Goal: Task Accomplishment & Management: Manage account settings

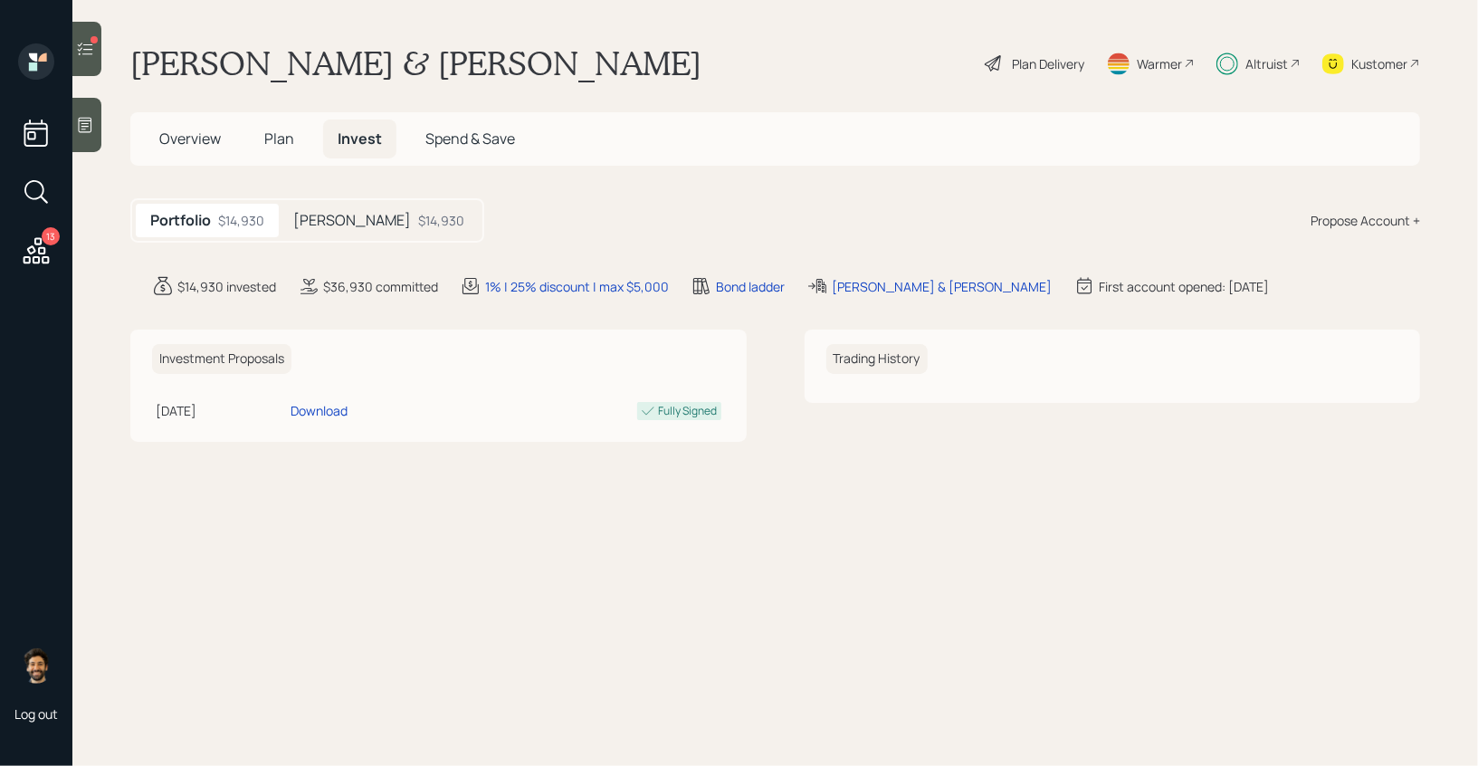
click at [418, 219] on div "$14,930" at bounding box center [441, 220] width 46 height 19
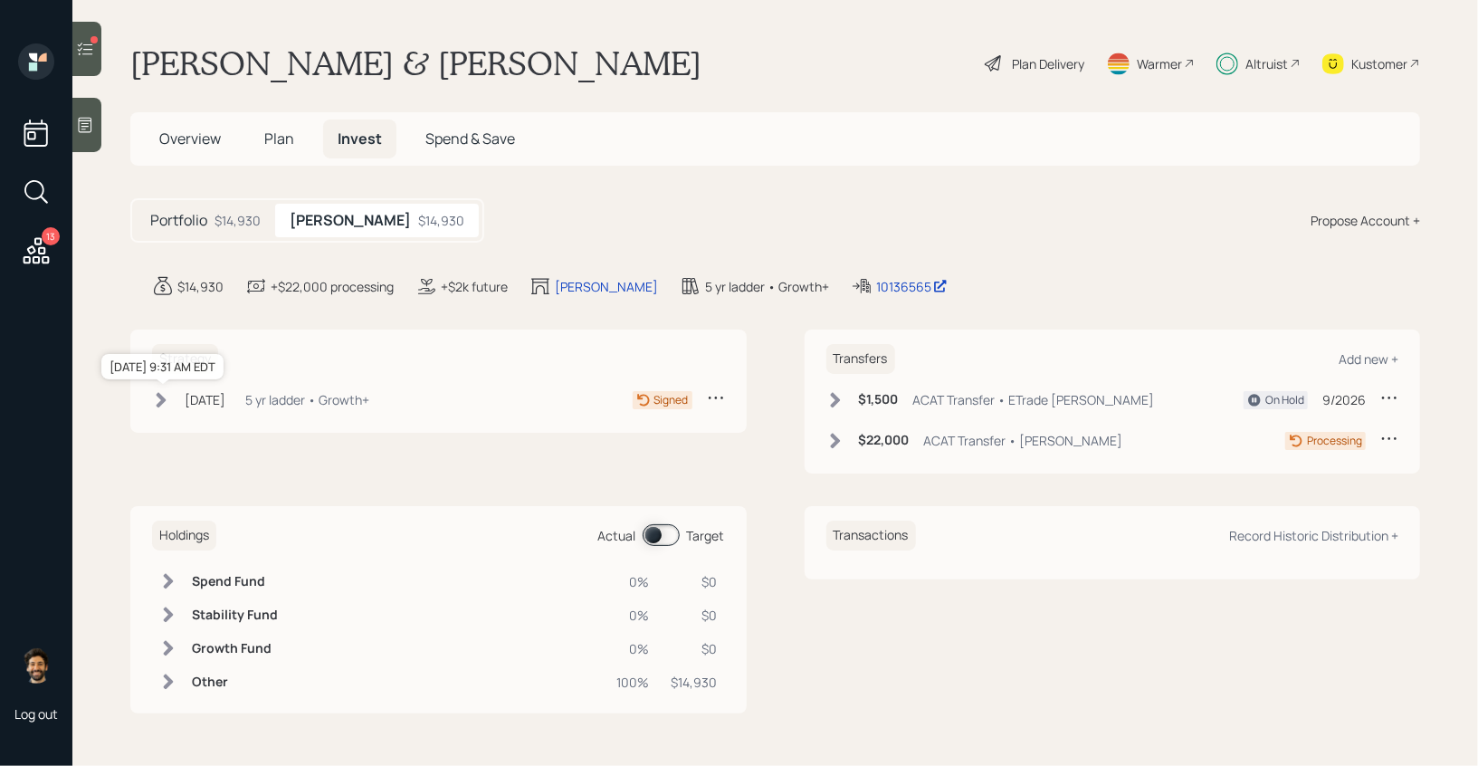
click at [225, 395] on div "Aug 27, 2025" at bounding box center [205, 399] width 41 height 19
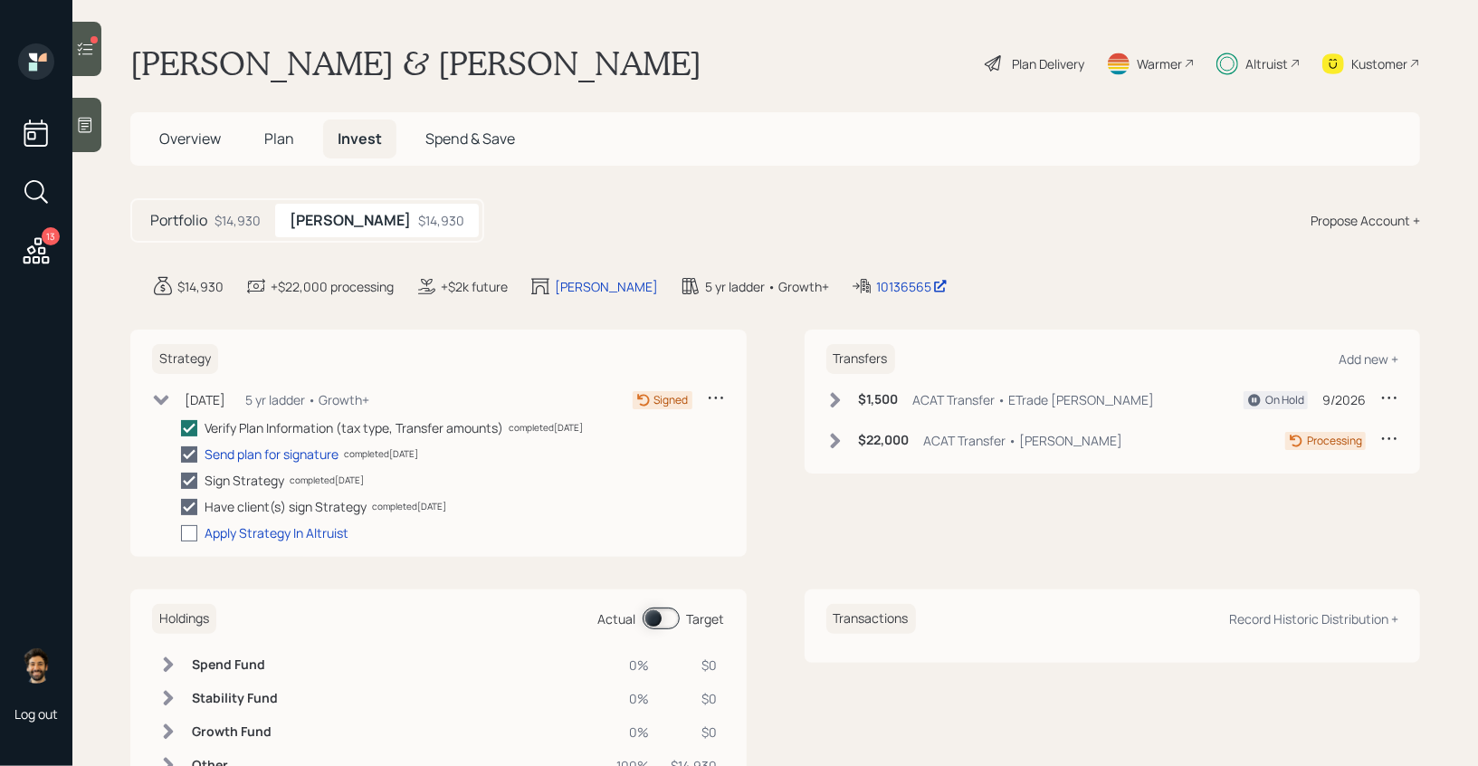
click at [190, 538] on div at bounding box center [189, 533] width 16 height 16
click at [181, 533] on input "checkbox" at bounding box center [180, 532] width 1 height 1
checkbox input "true"
click at [860, 445] on h6 "$22,000" at bounding box center [884, 440] width 51 height 15
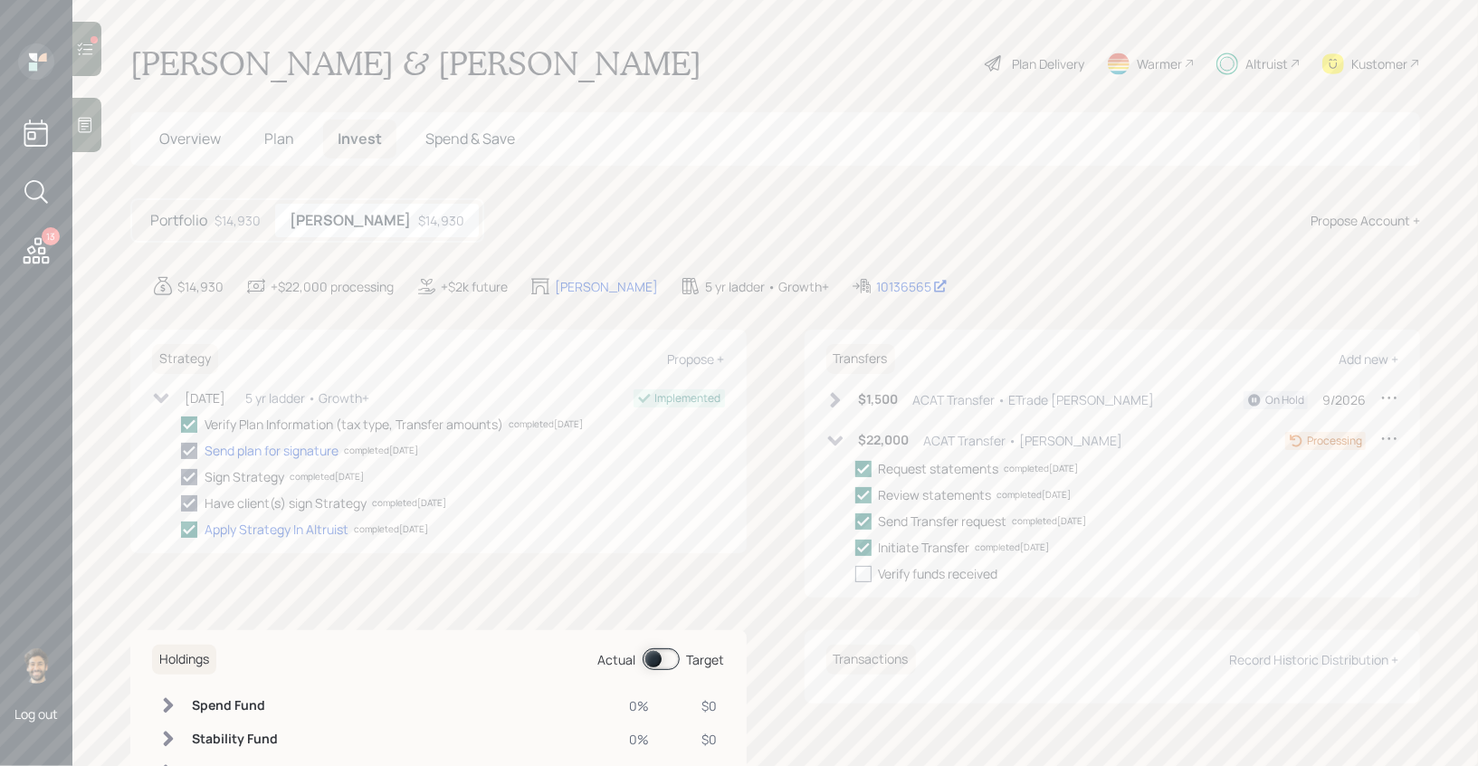
click at [868, 575] on div at bounding box center [863, 574] width 16 height 16
click at [855, 574] on input "checkbox" at bounding box center [854, 573] width 1 height 1
checkbox input "true"
click at [1260, 67] on div "Altruist" at bounding box center [1266, 63] width 43 height 19
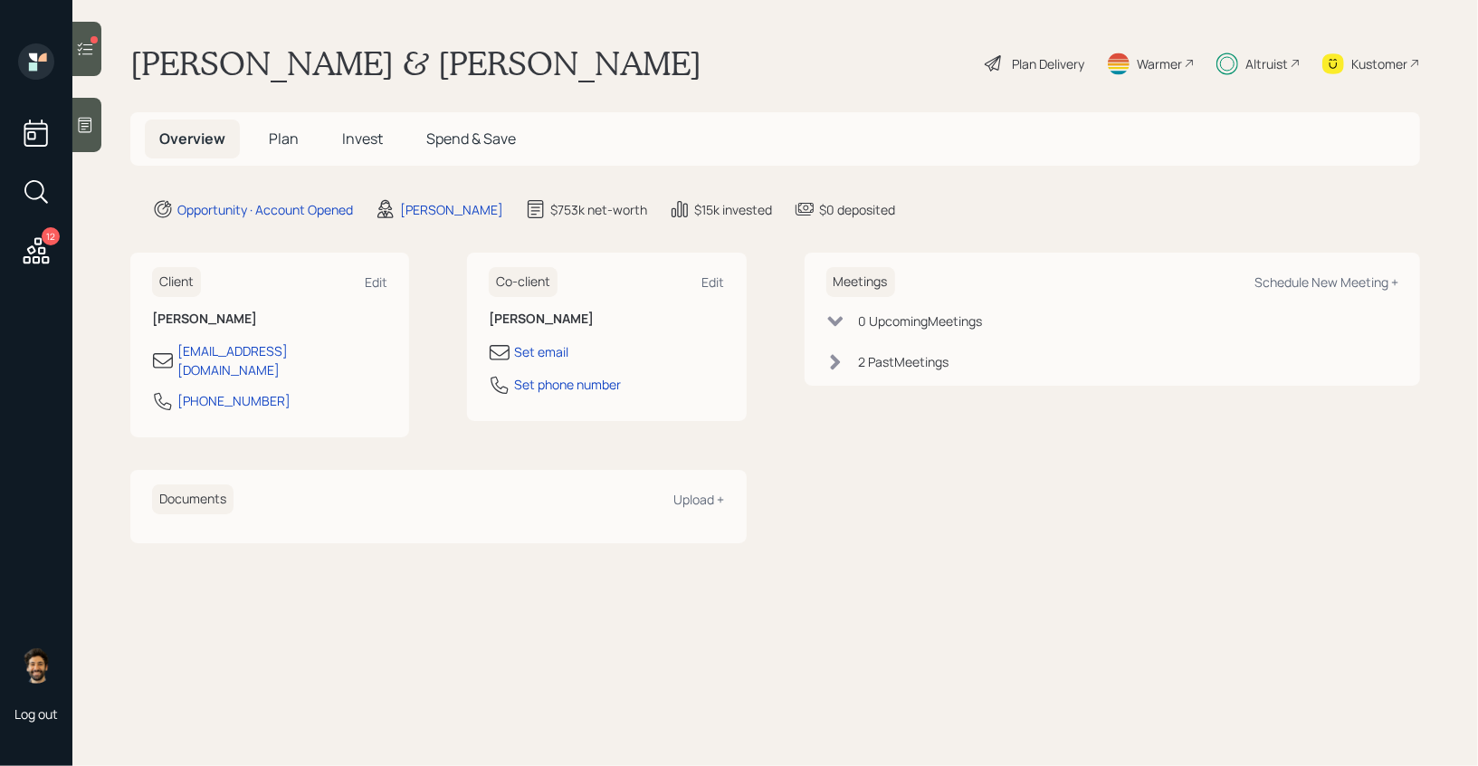
click at [35, 238] on icon at bounding box center [37, 250] width 26 height 26
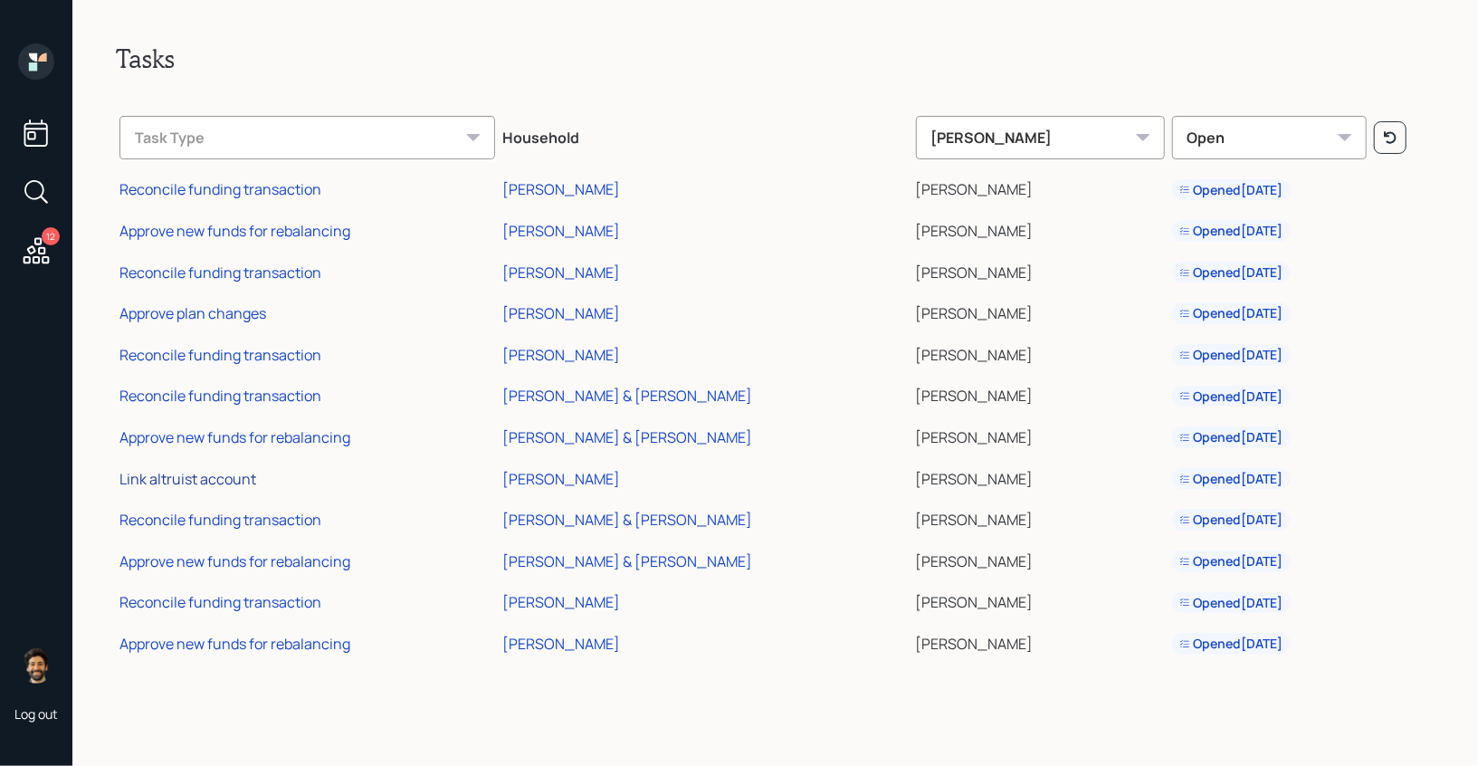
click at [220, 478] on div "Link altruist account" at bounding box center [187, 479] width 137 height 20
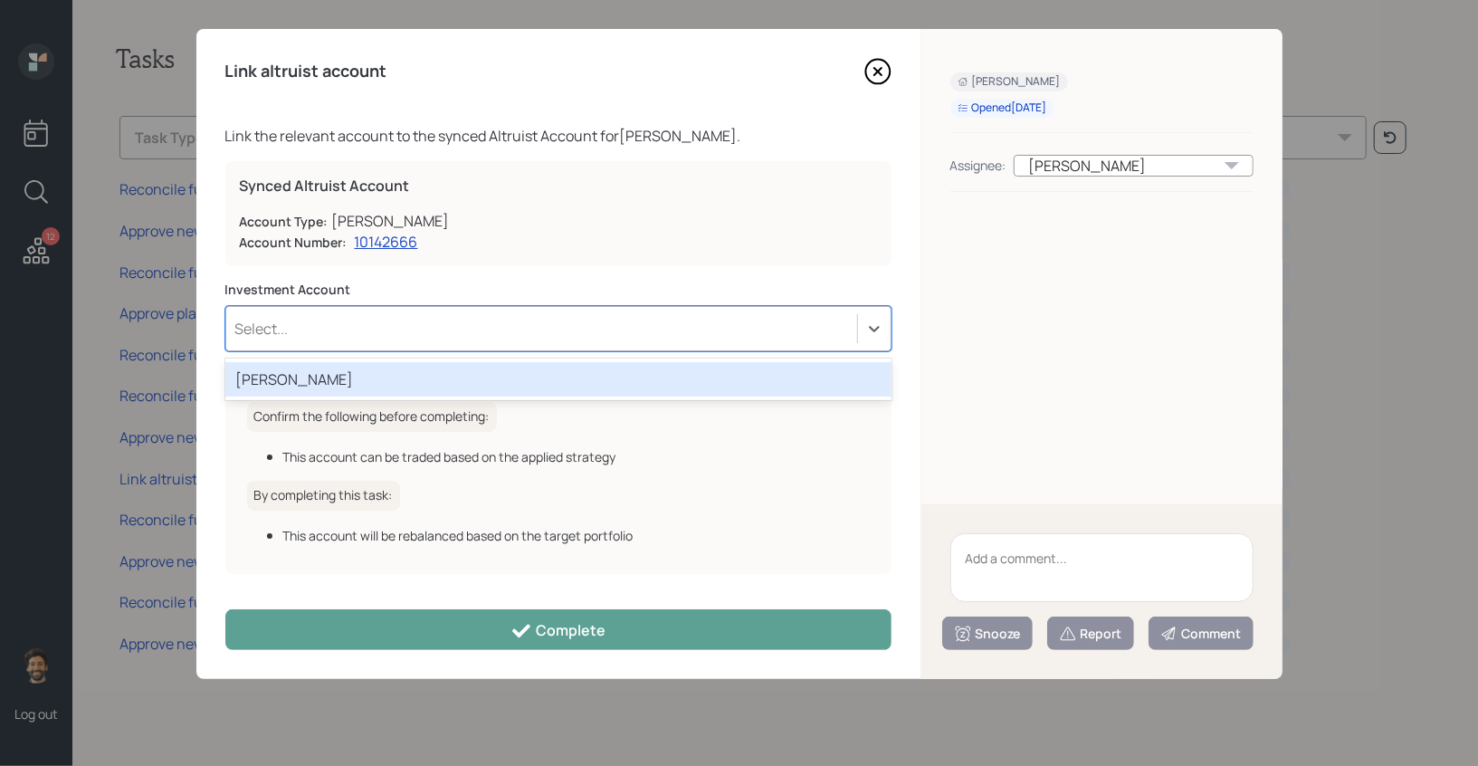
click at [348, 328] on div "Select..." at bounding box center [541, 328] width 631 height 31
click at [328, 384] on div "Roth" at bounding box center [558, 379] width 666 height 34
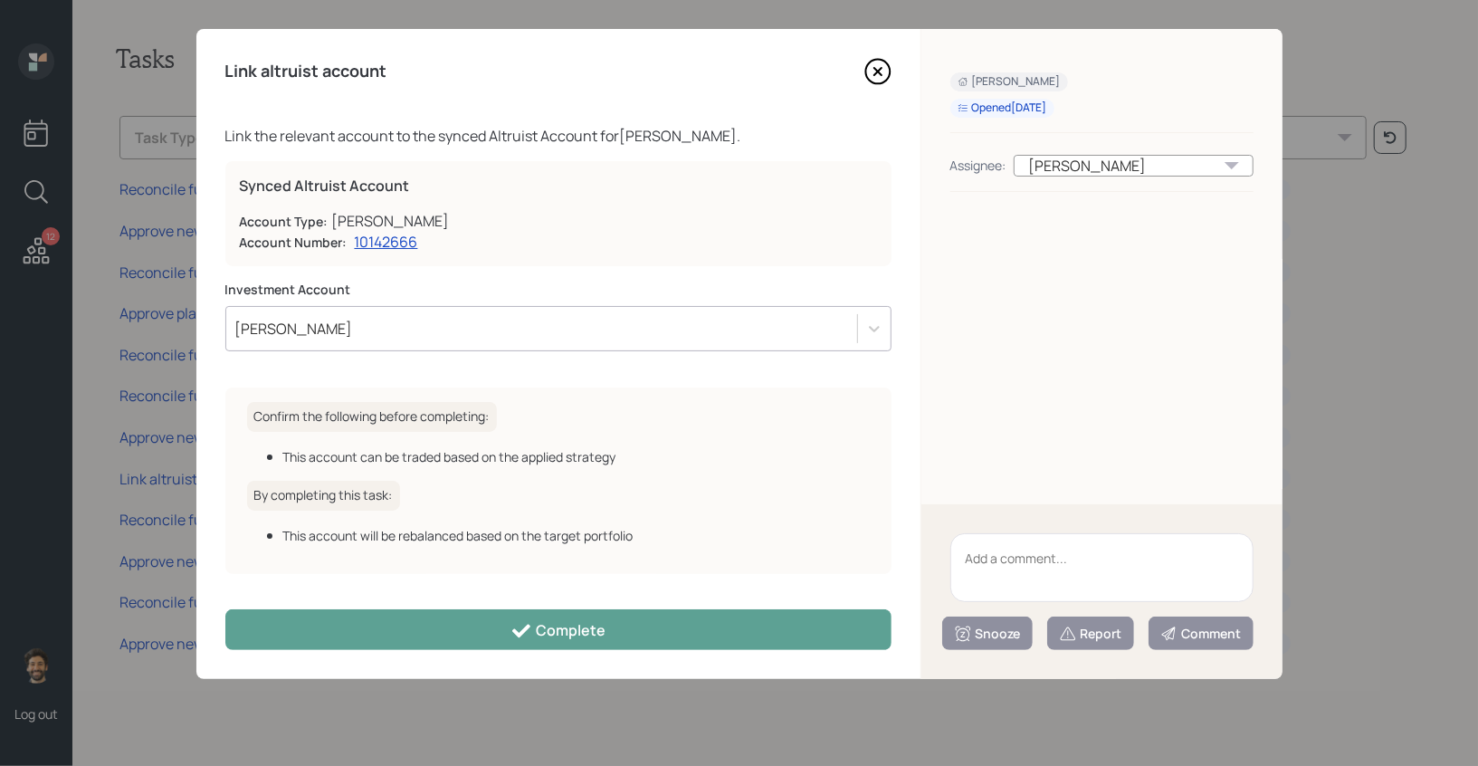
click at [372, 651] on div "Link altruist account Link the relevant account to the synced Altruist Account …" at bounding box center [558, 354] width 724 height 650
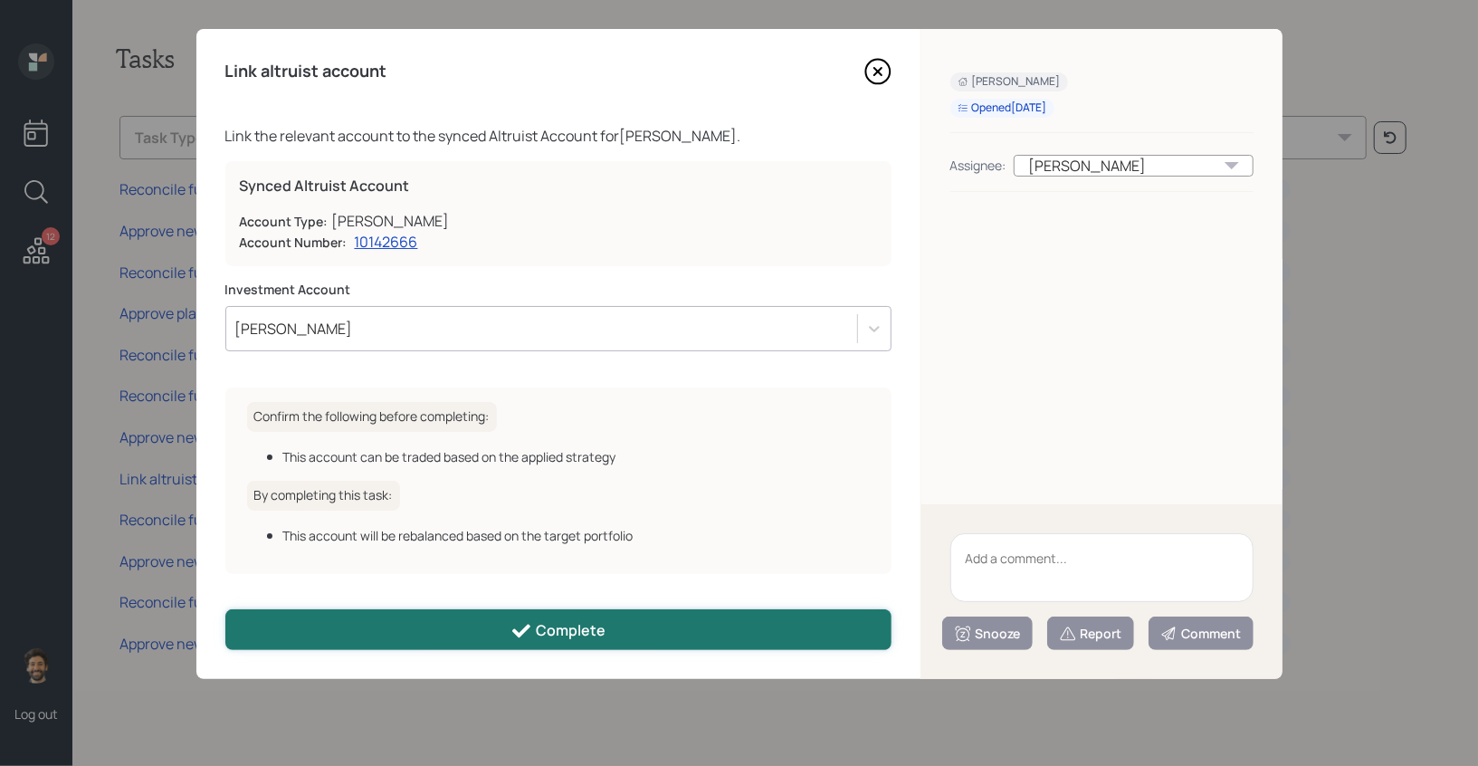
click at [358, 634] on button "Complete" at bounding box center [558, 629] width 666 height 41
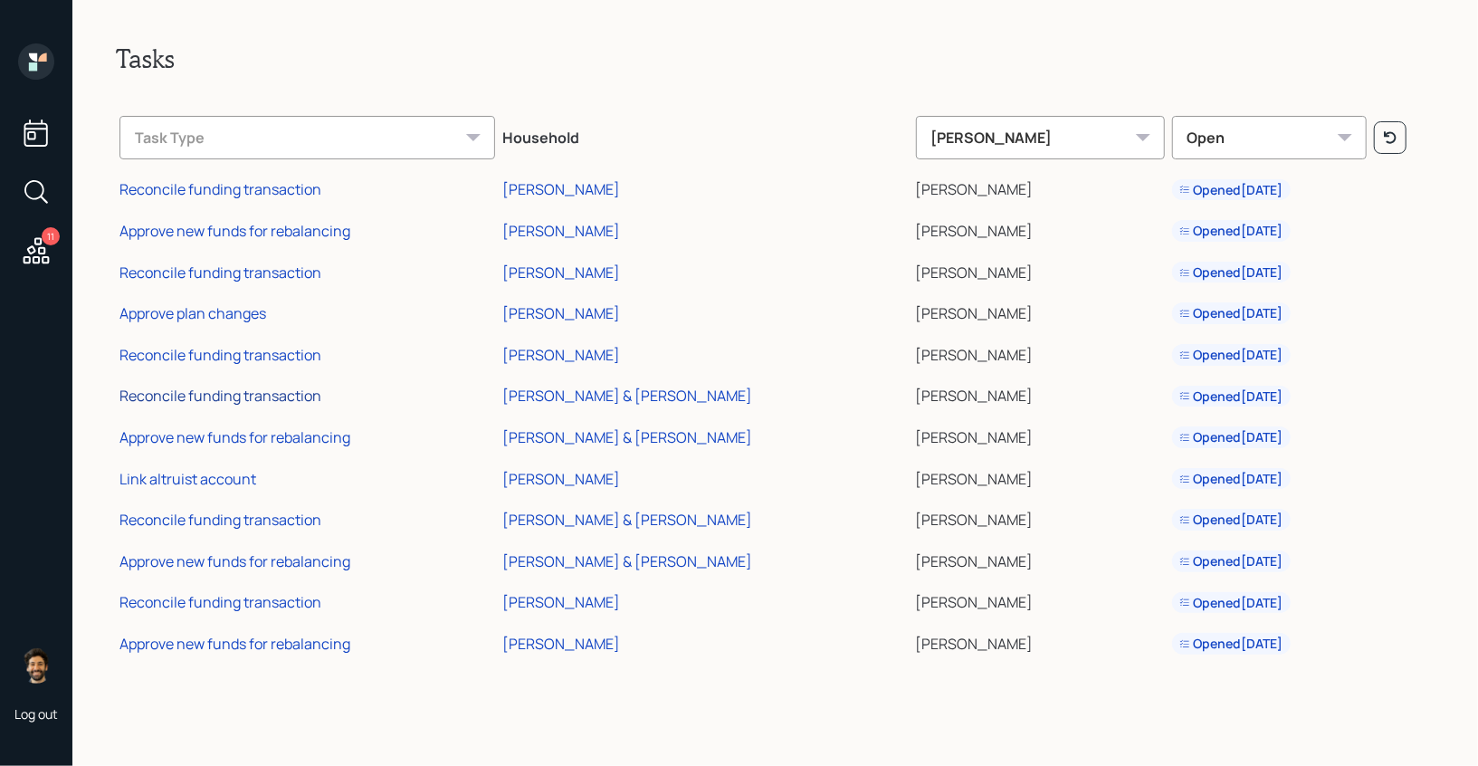
click at [243, 396] on div "Reconcile funding transaction" at bounding box center [220, 396] width 202 height 20
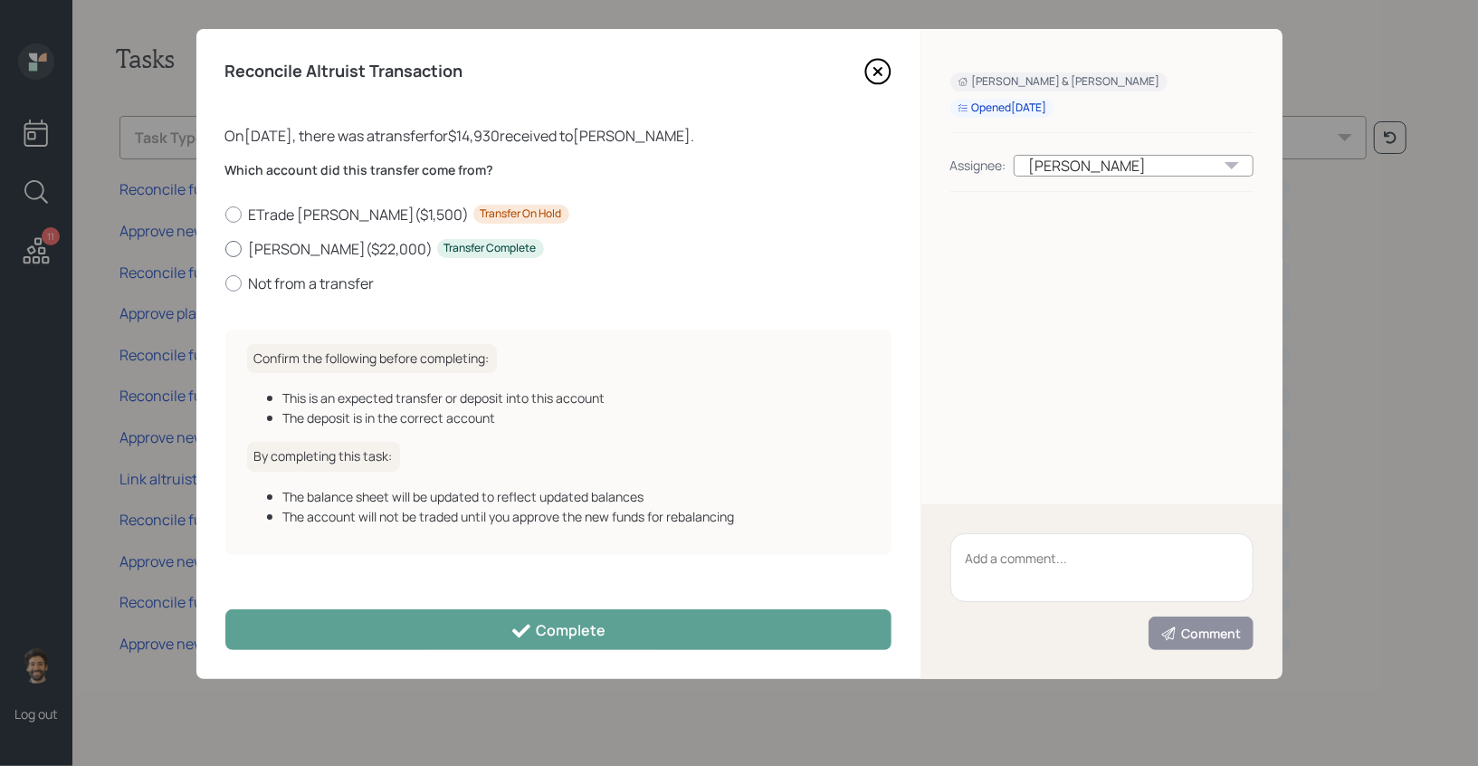
click at [274, 246] on label "Roth IRA ( $22,000 ) Transfer Complete" at bounding box center [558, 249] width 666 height 20
click at [225, 248] on input "Roth IRA ( $22,000 ) Transfer Complete" at bounding box center [224, 248] width 1 height 1
radio input "true"
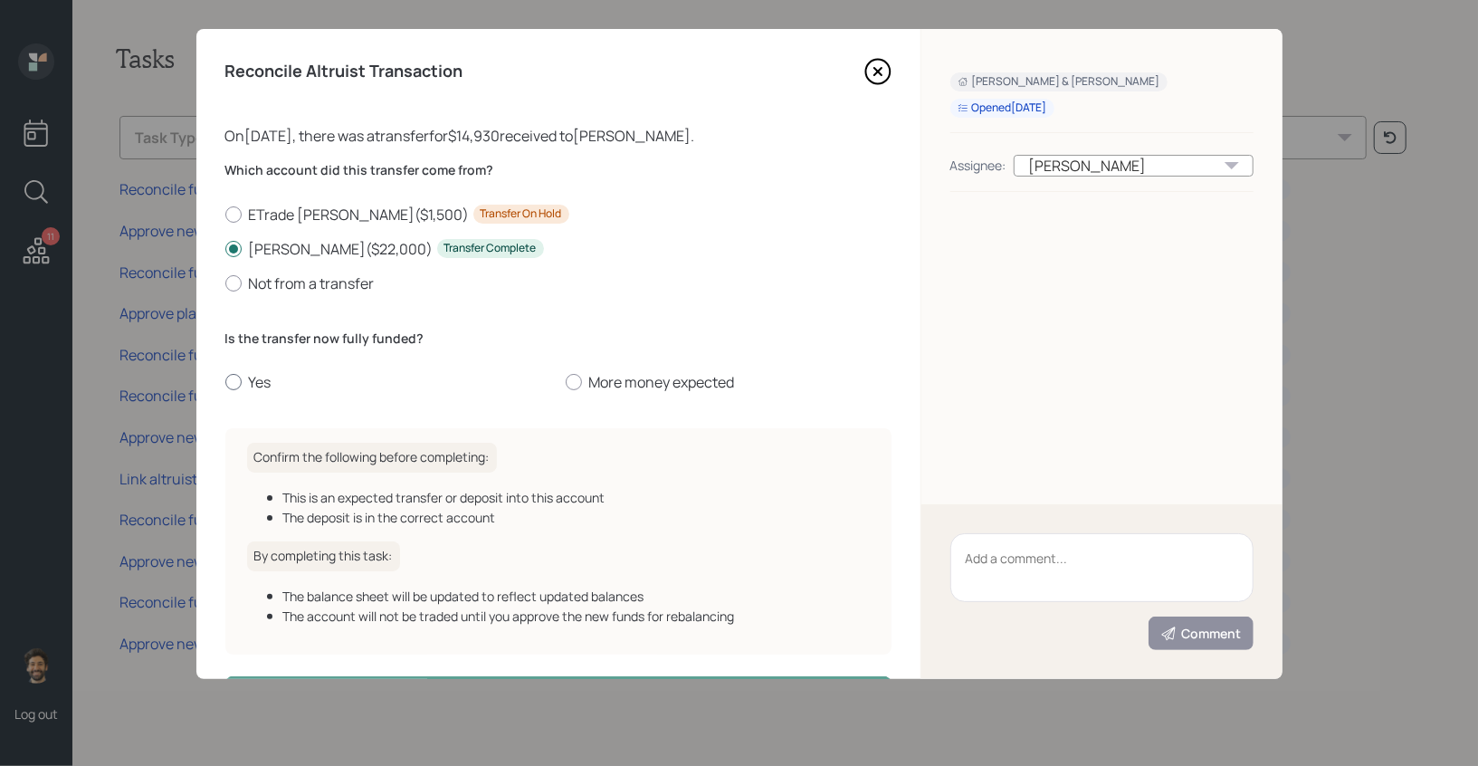
click at [245, 384] on label "Yes" at bounding box center [388, 382] width 326 height 20
click at [225, 383] on input "Yes" at bounding box center [224, 382] width 1 height 1
radio input "true"
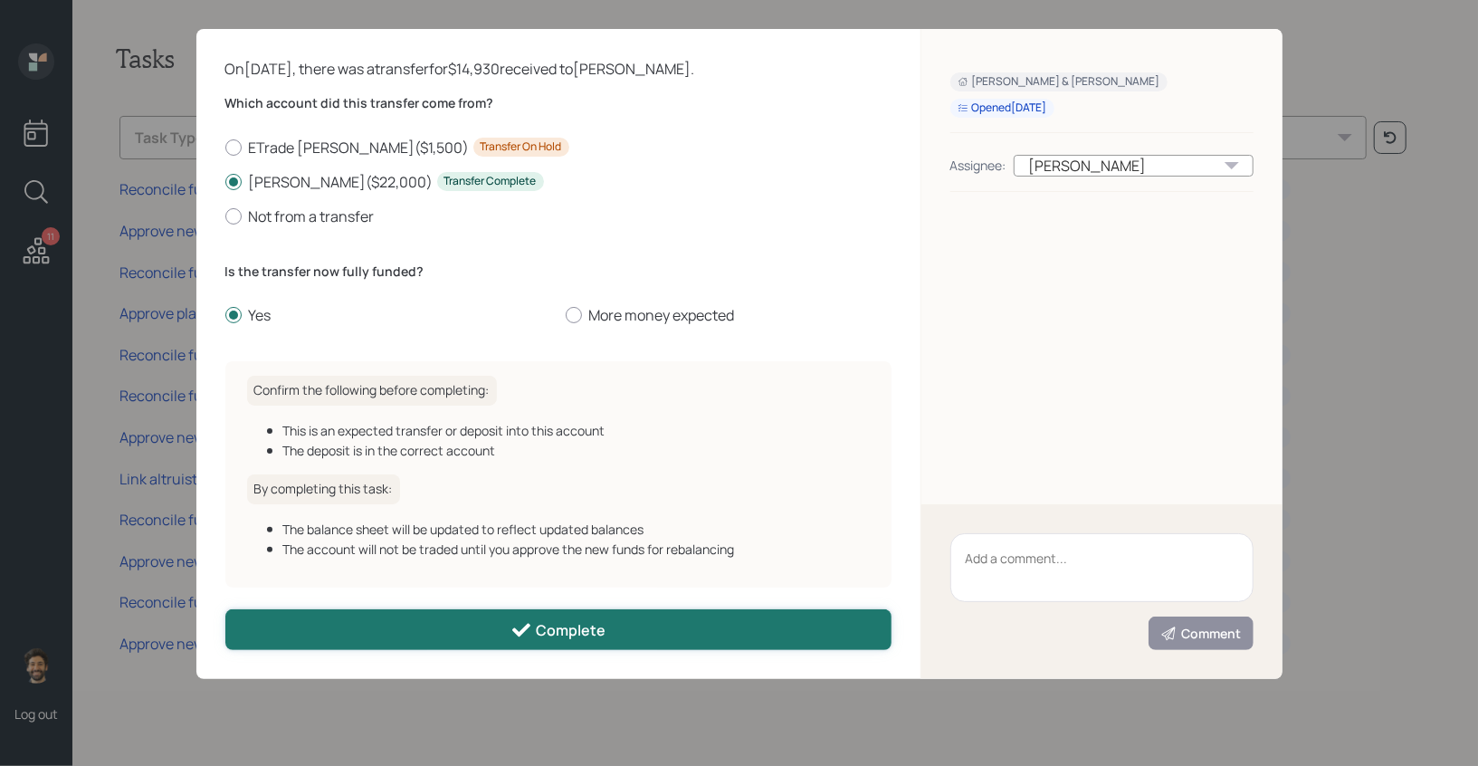
click at [330, 636] on button "Complete" at bounding box center [558, 629] width 666 height 41
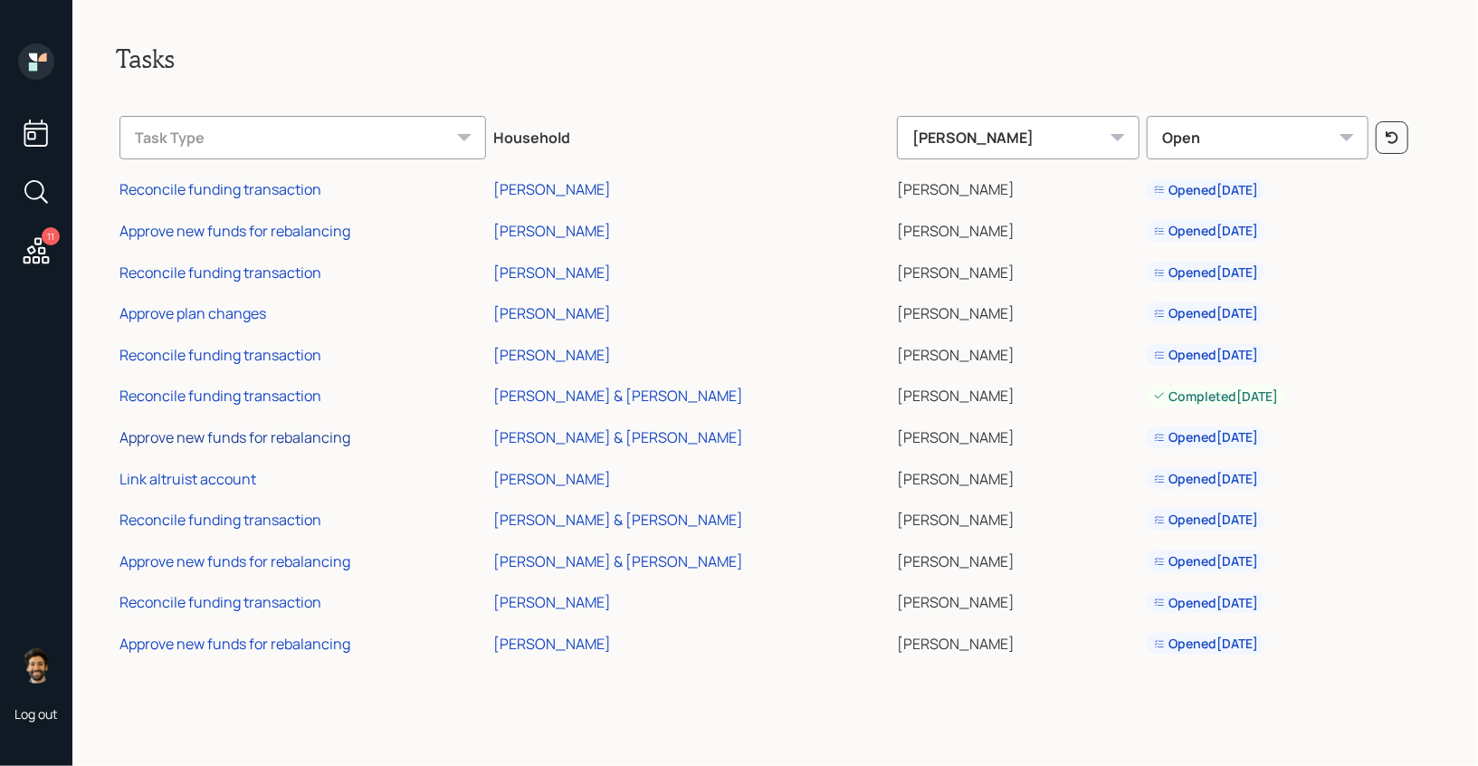
click at [244, 443] on div "Approve new funds for rebalancing" at bounding box center [234, 437] width 231 height 20
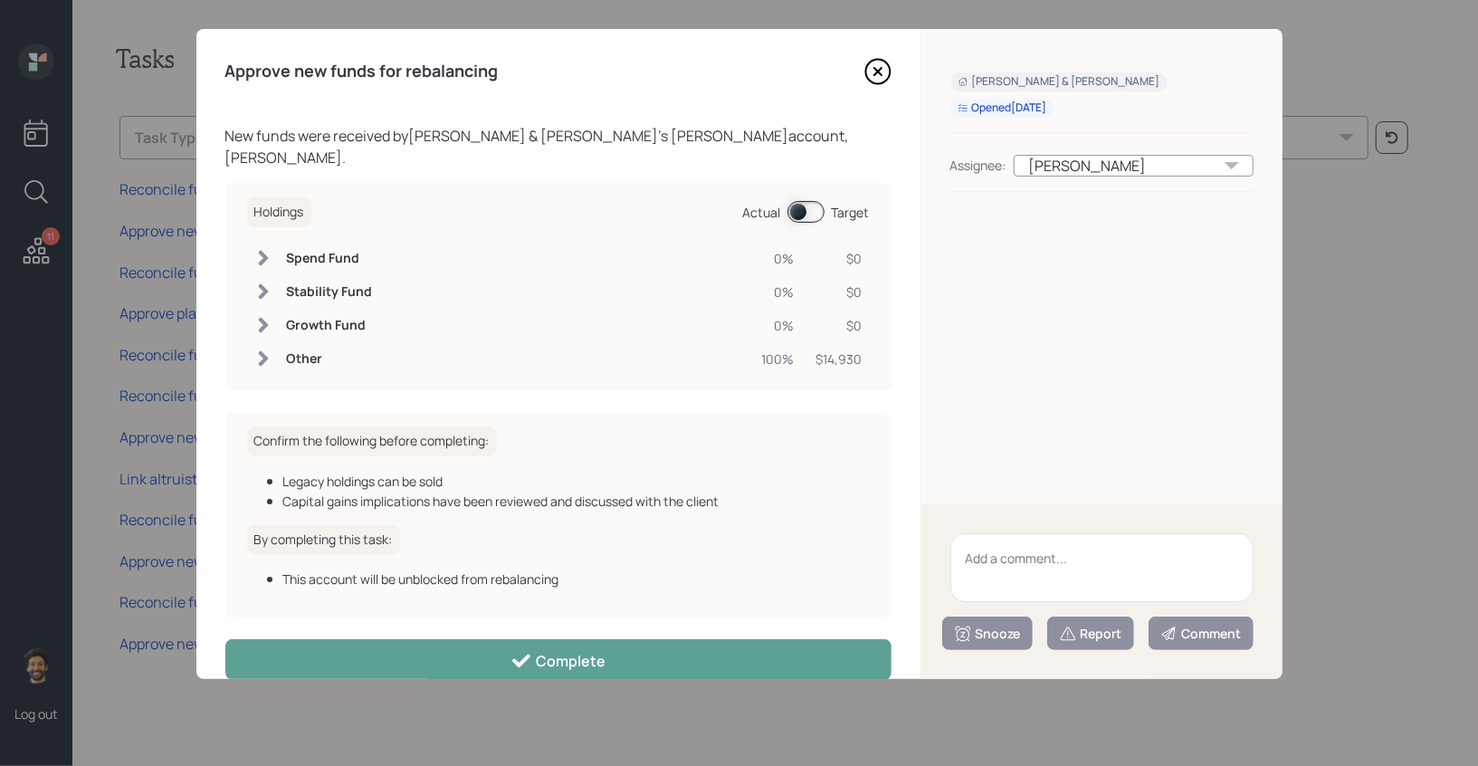
scroll to position [9, 0]
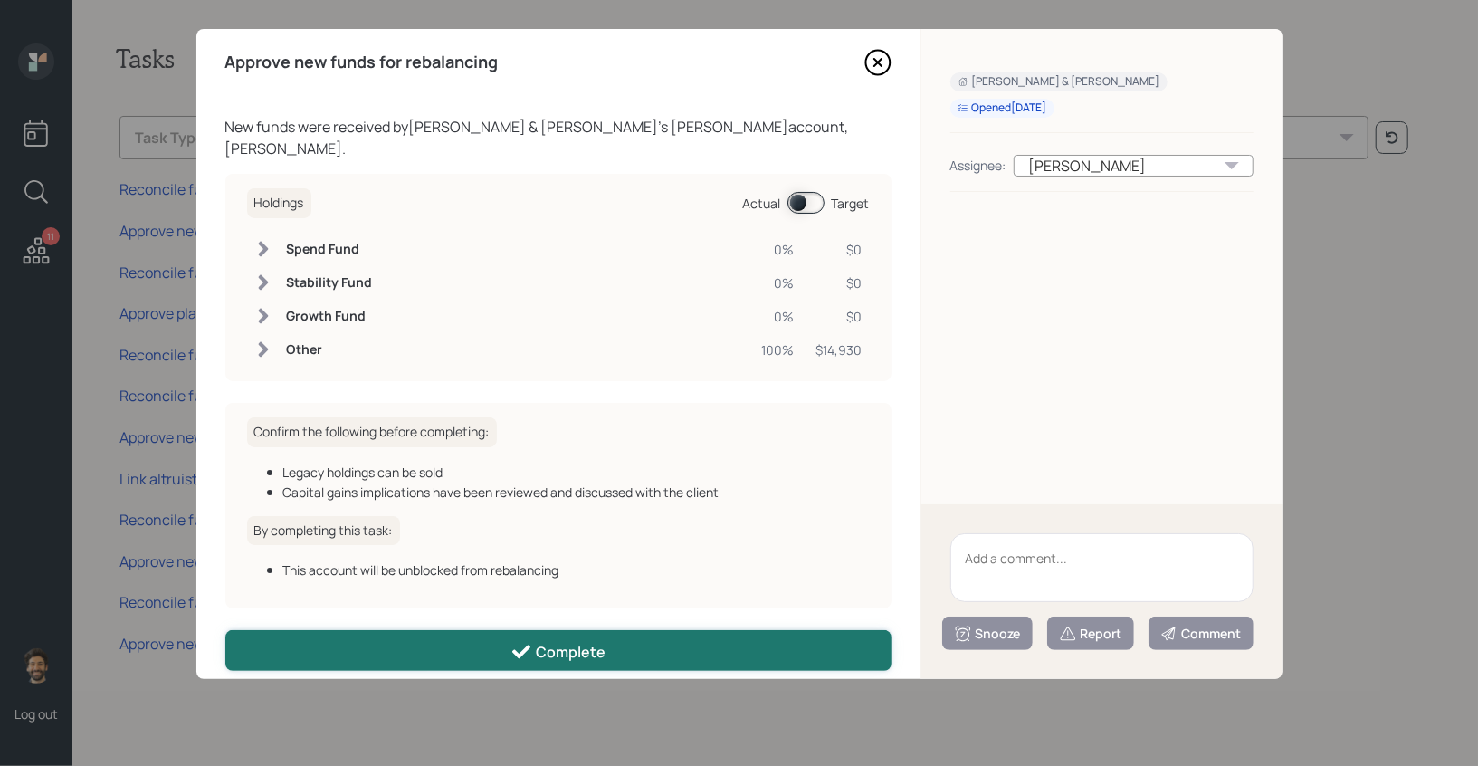
click at [358, 630] on button "Complete" at bounding box center [558, 650] width 666 height 41
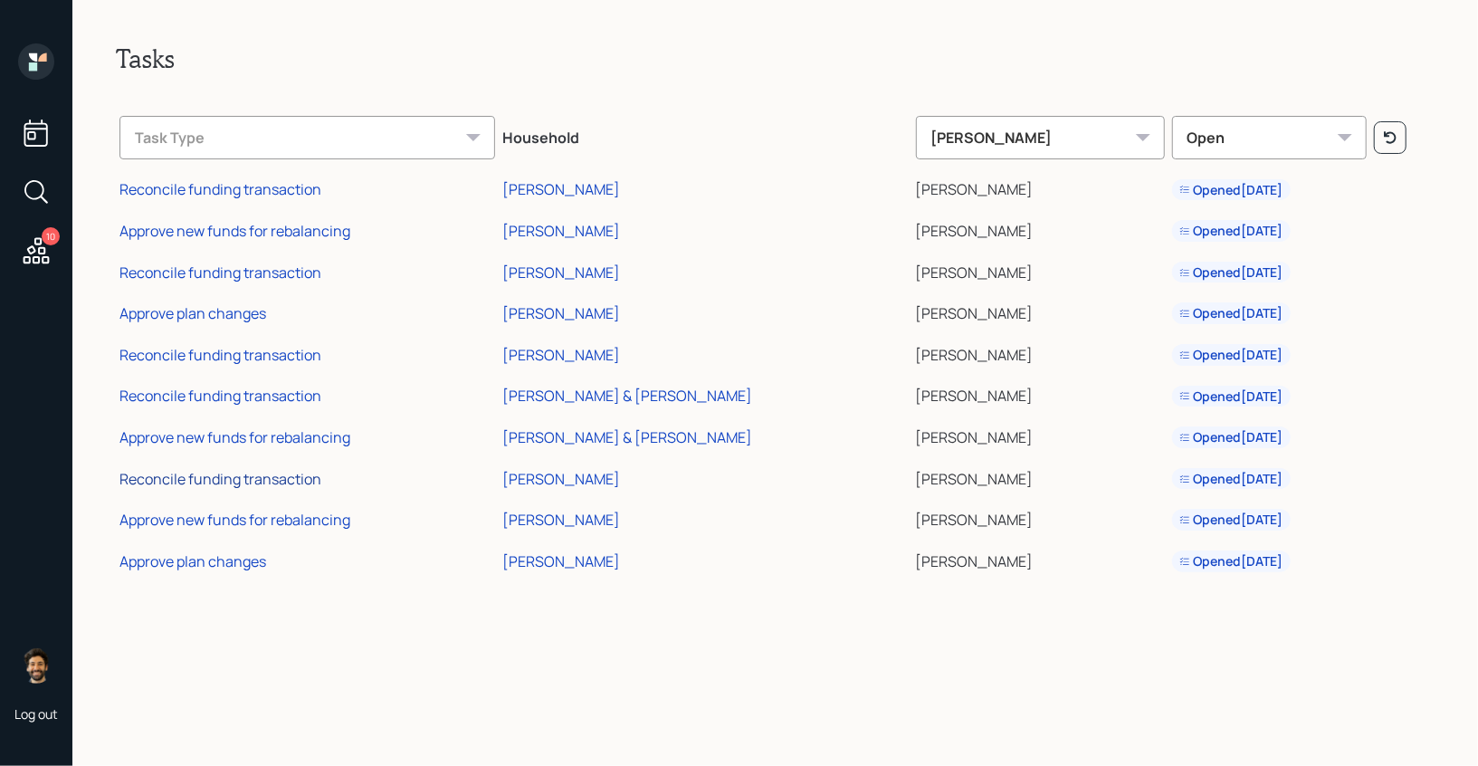
click at [221, 470] on div "Reconcile funding transaction" at bounding box center [220, 479] width 202 height 20
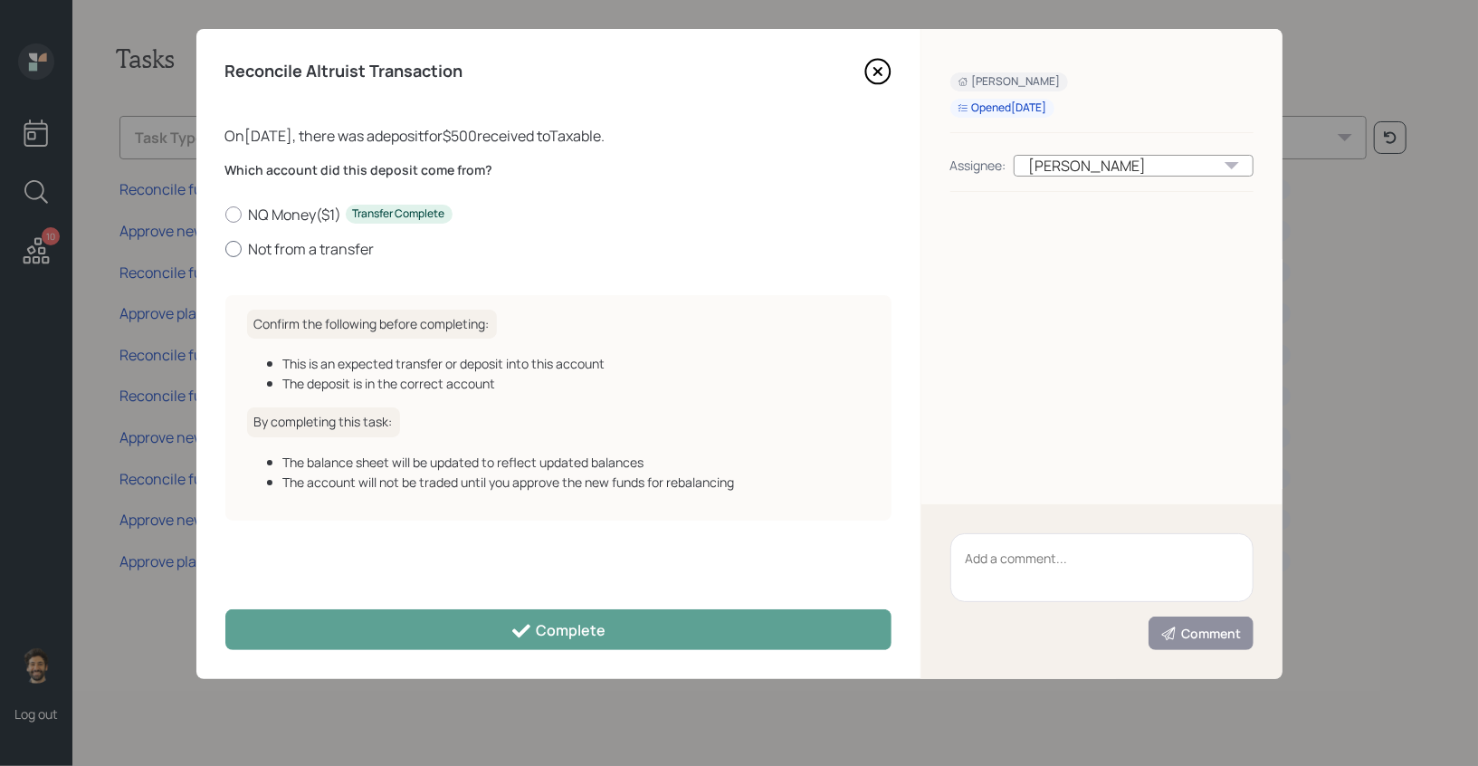
click at [271, 248] on label "Not from a transfer" at bounding box center [558, 249] width 666 height 20
click at [225, 248] on input "Not from a transfer" at bounding box center [224, 248] width 1 height 1
radio input "true"
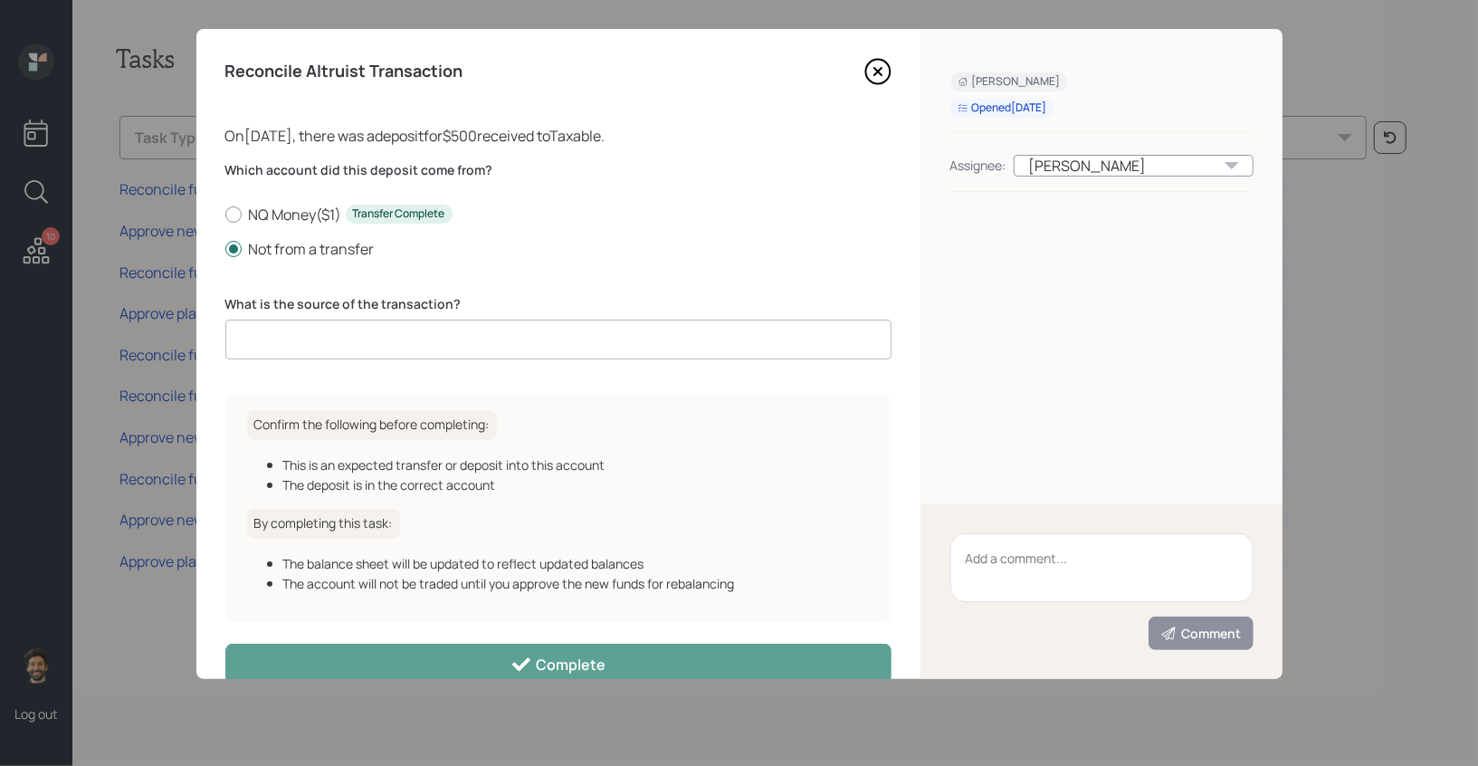
click at [350, 343] on input at bounding box center [558, 340] width 666 height 40
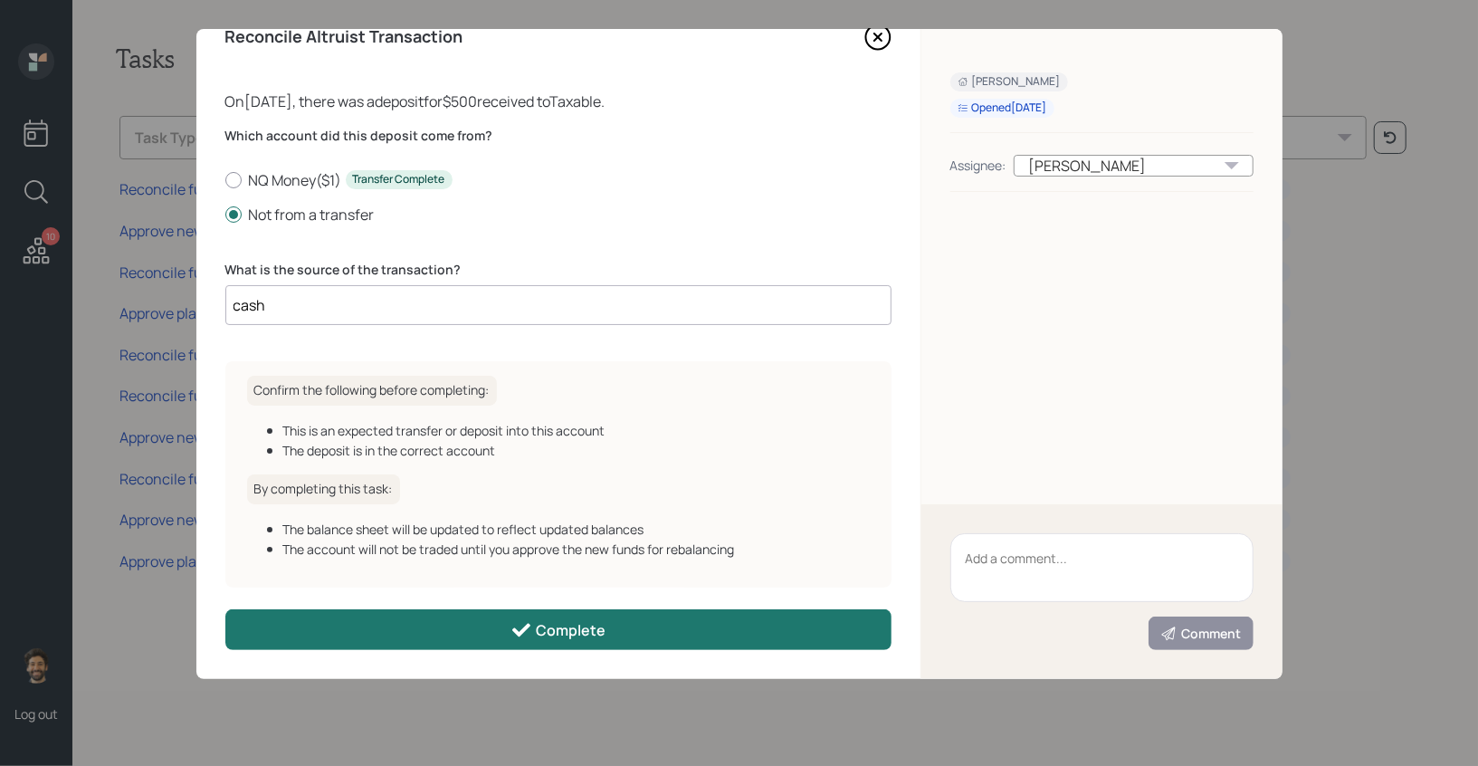
type input "cash"
click at [367, 619] on button "Complete" at bounding box center [558, 629] width 666 height 41
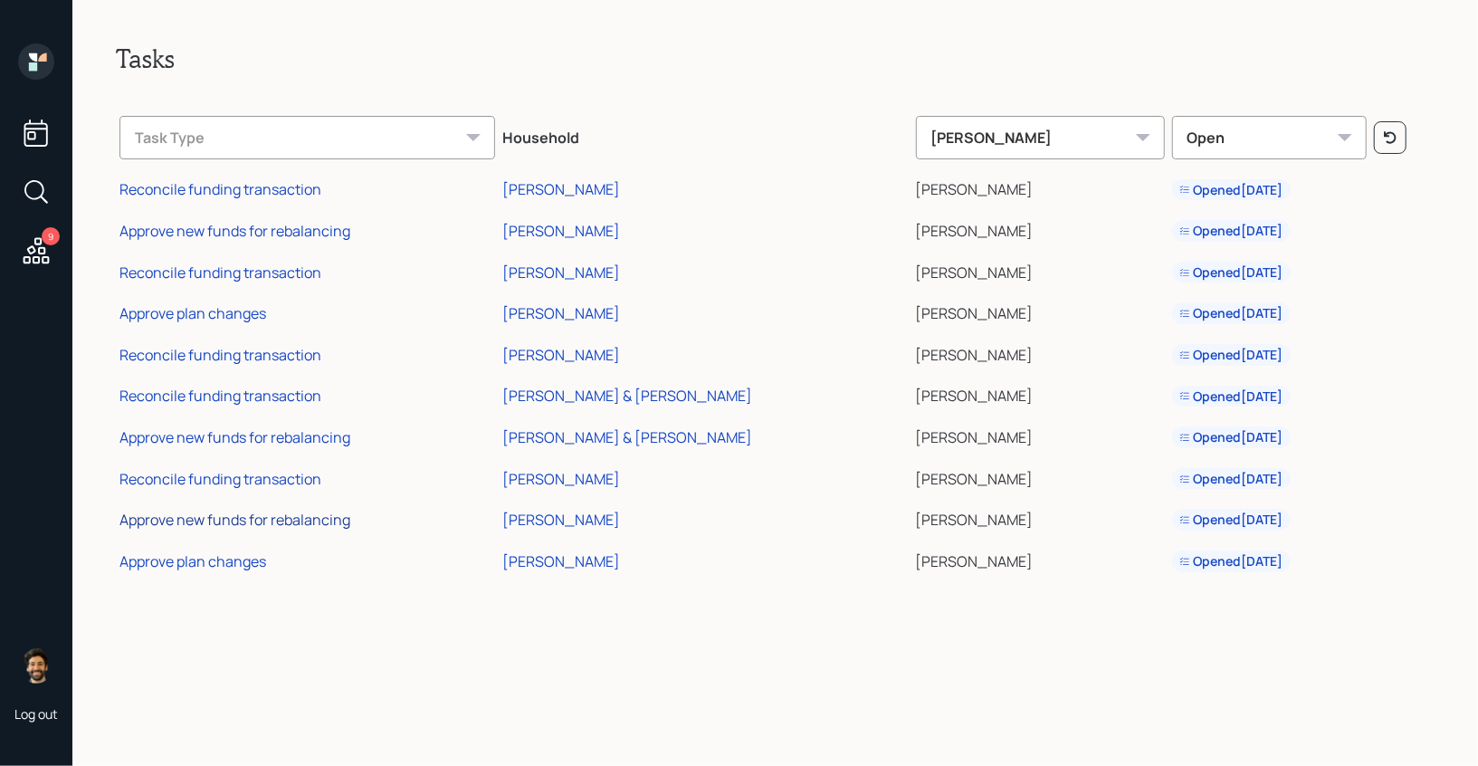
click at [197, 522] on div "Approve new funds for rebalancing" at bounding box center [234, 520] width 231 height 20
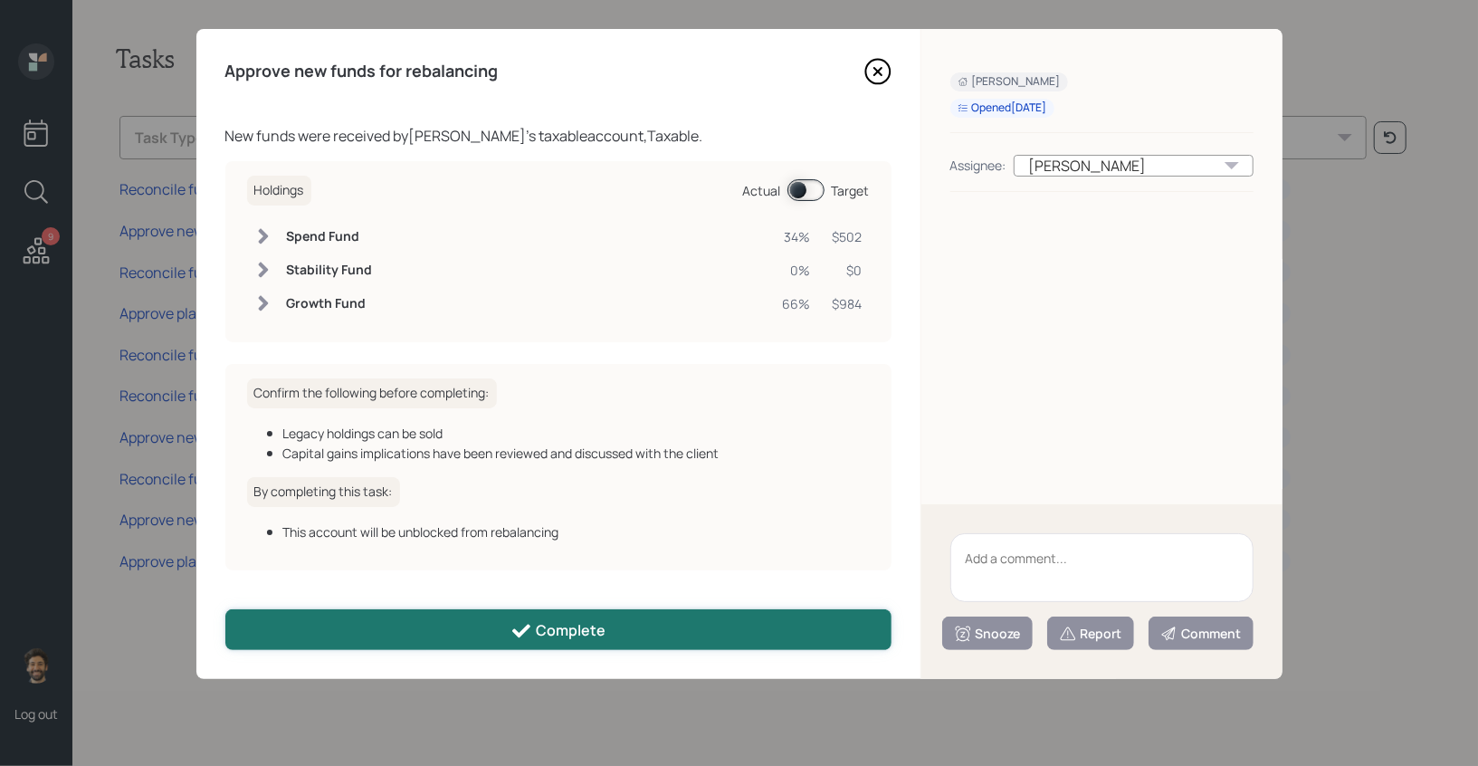
click at [341, 622] on button "Complete" at bounding box center [558, 629] width 666 height 41
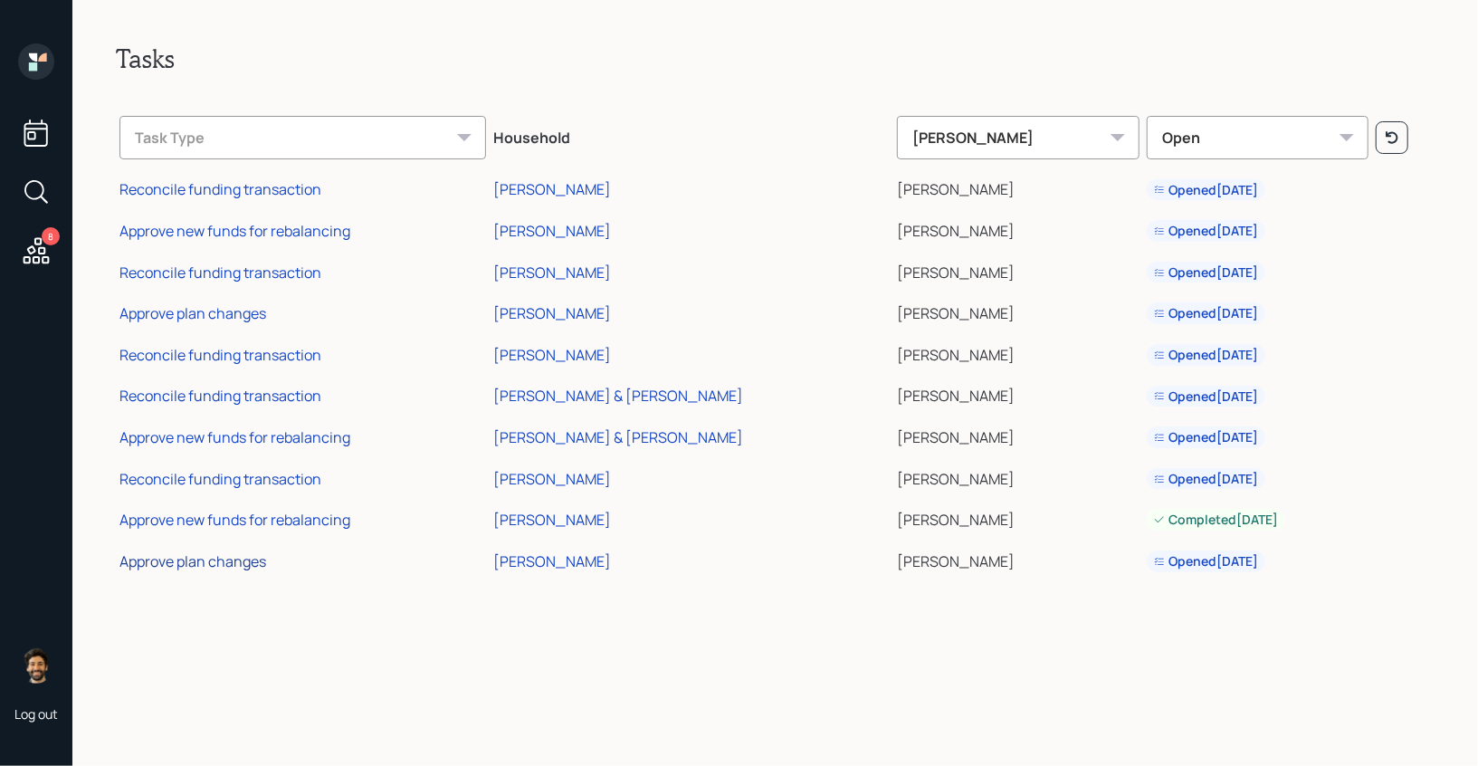
click at [241, 564] on div "Approve plan changes" at bounding box center [192, 561] width 147 height 20
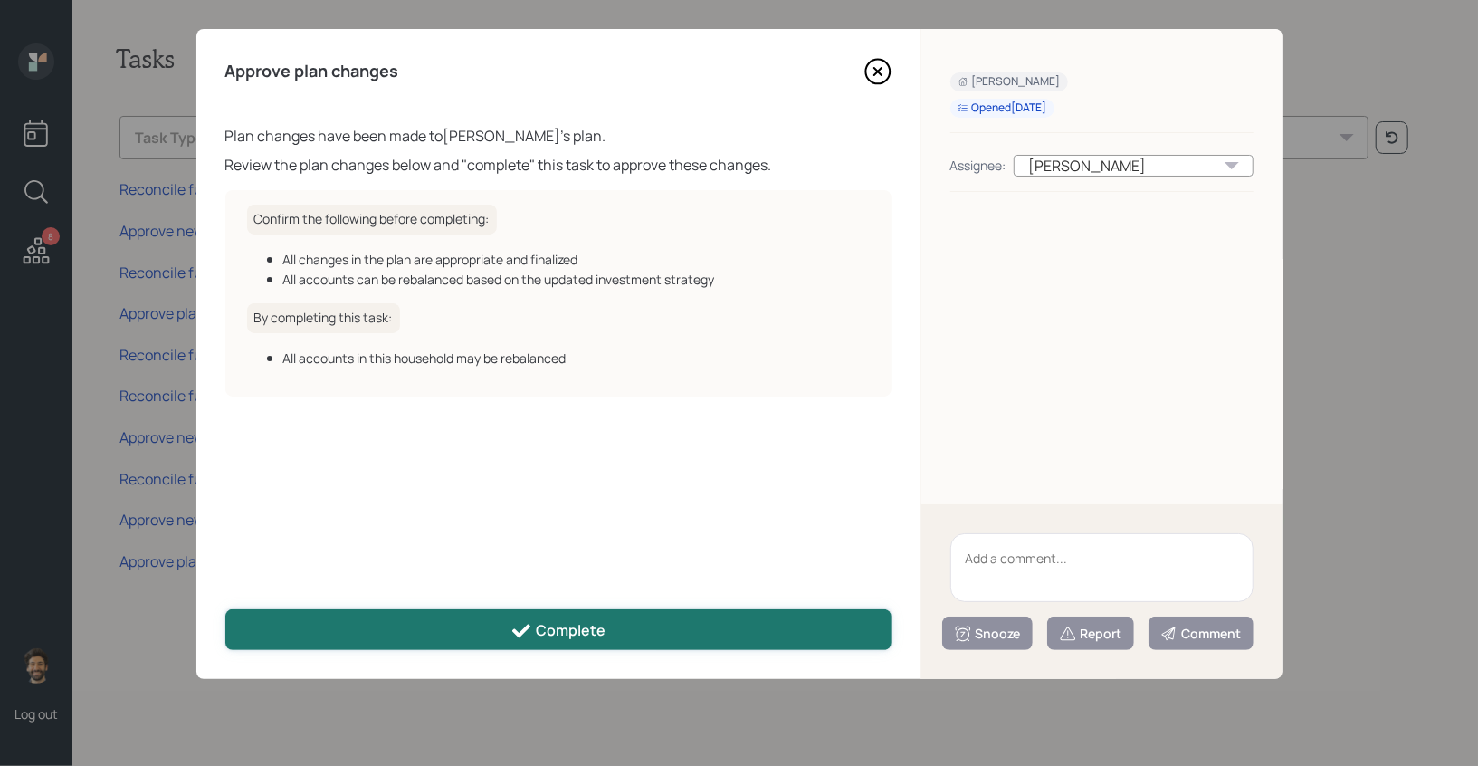
click at [415, 637] on button "Complete" at bounding box center [558, 629] width 666 height 41
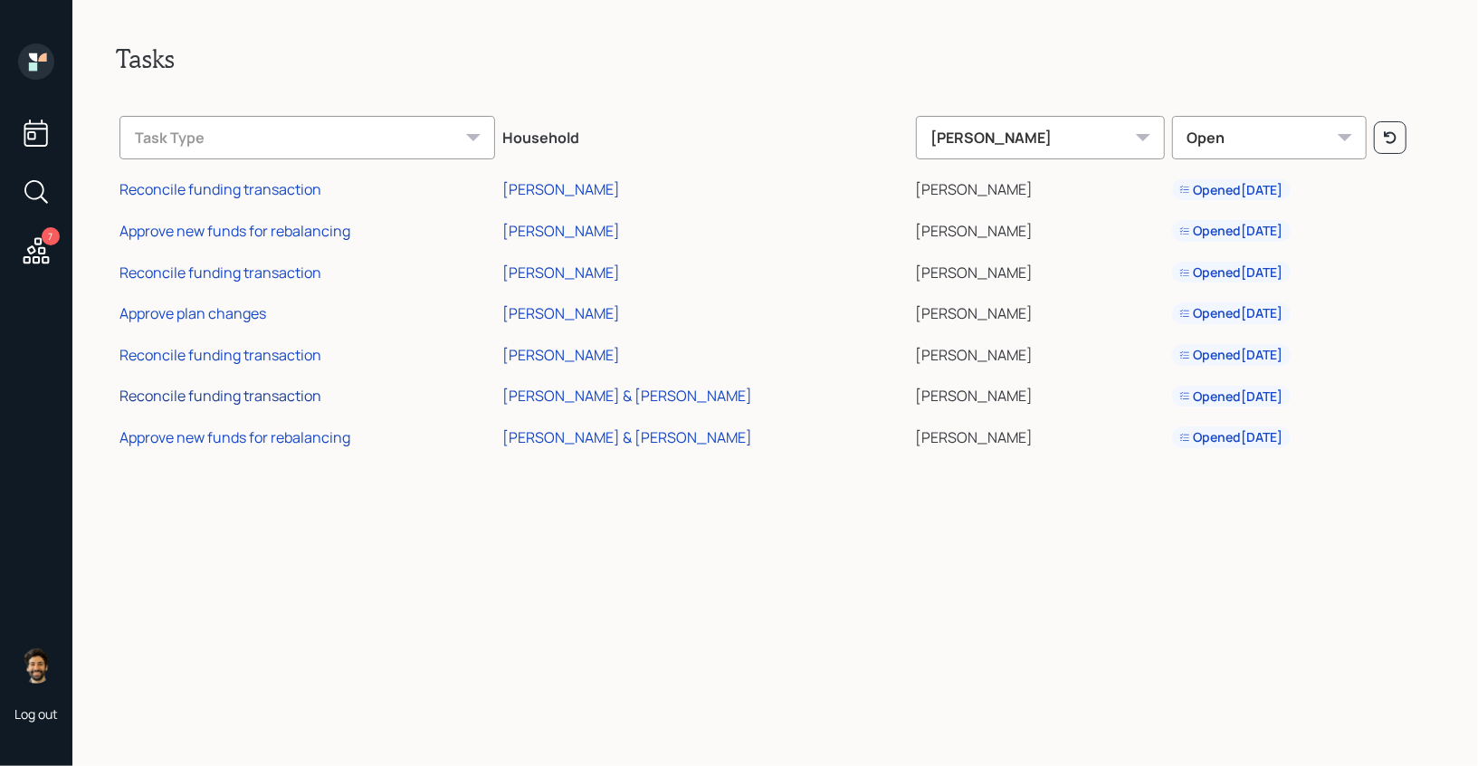
click at [253, 393] on div "Reconcile funding transaction" at bounding box center [220, 396] width 202 height 20
click at [265, 391] on div "Reconcile funding transaction" at bounding box center [220, 396] width 202 height 20
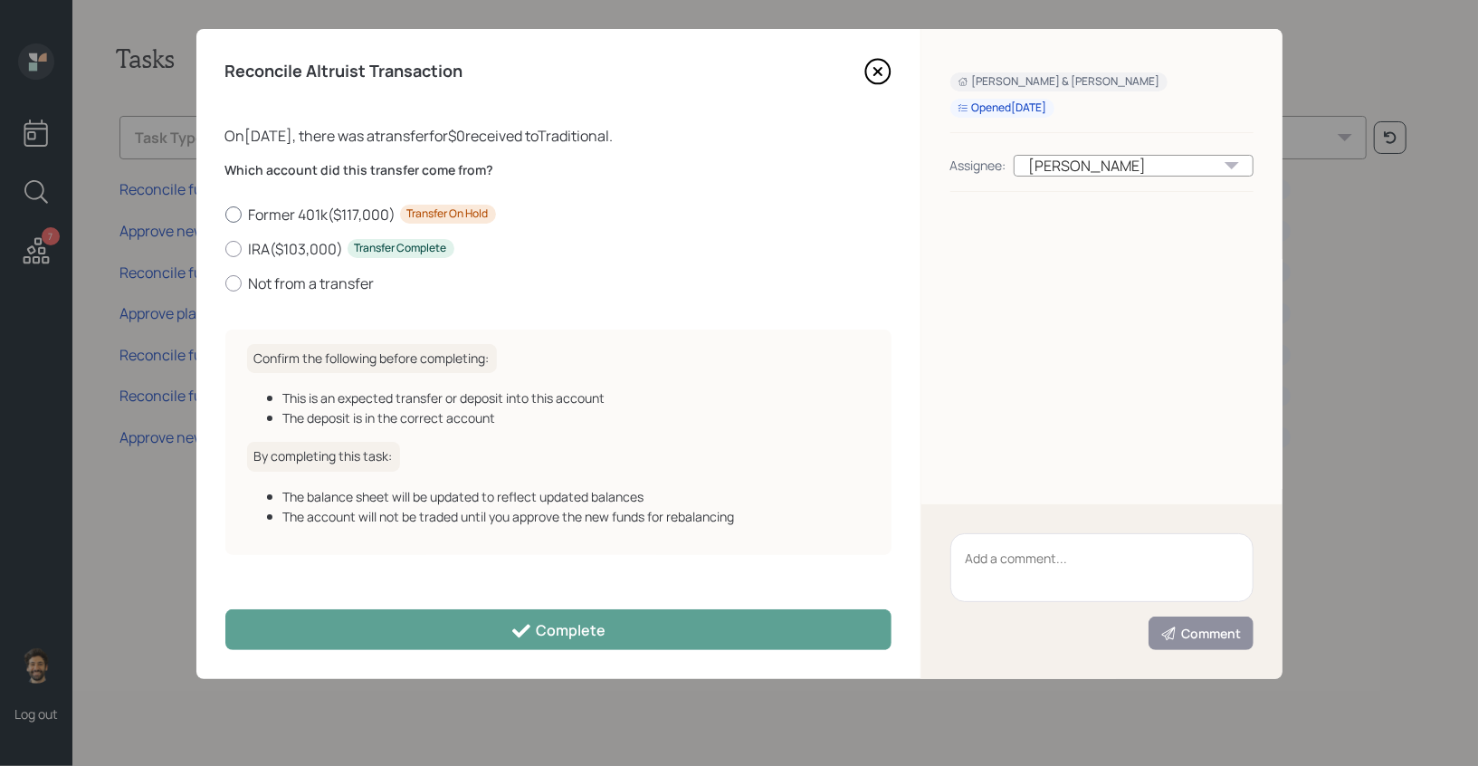
click at [268, 217] on label "Former 401k ( $117,000 ) Transfer On Hold" at bounding box center [558, 215] width 666 height 20
click at [225, 215] on input "Former 401k ( $117,000 ) Transfer On Hold" at bounding box center [224, 214] width 1 height 1
radio input "true"
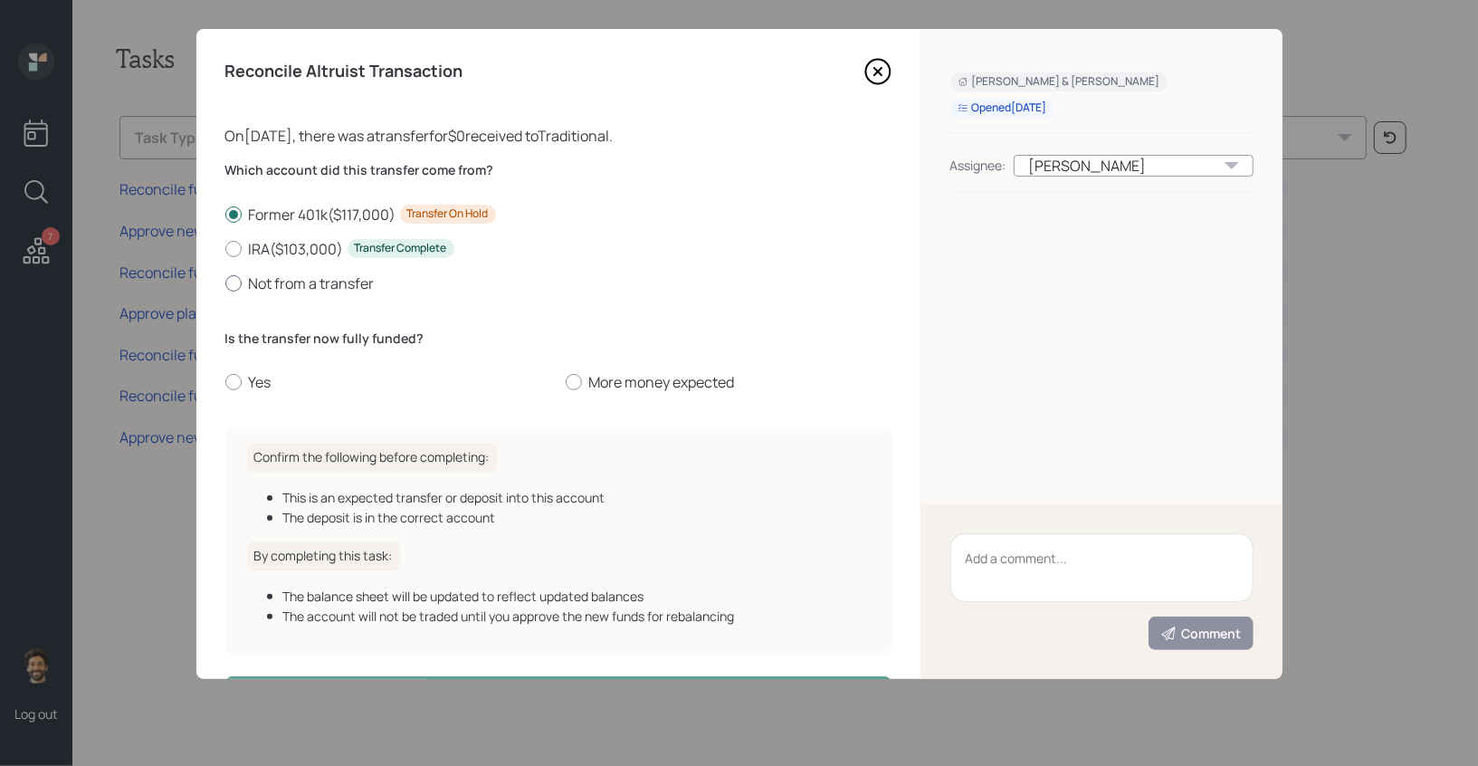
click at [295, 290] on label "Not from a transfer" at bounding box center [558, 283] width 666 height 20
click at [225, 283] on input "Not from a transfer" at bounding box center [224, 282] width 1 height 1
radio input "true"
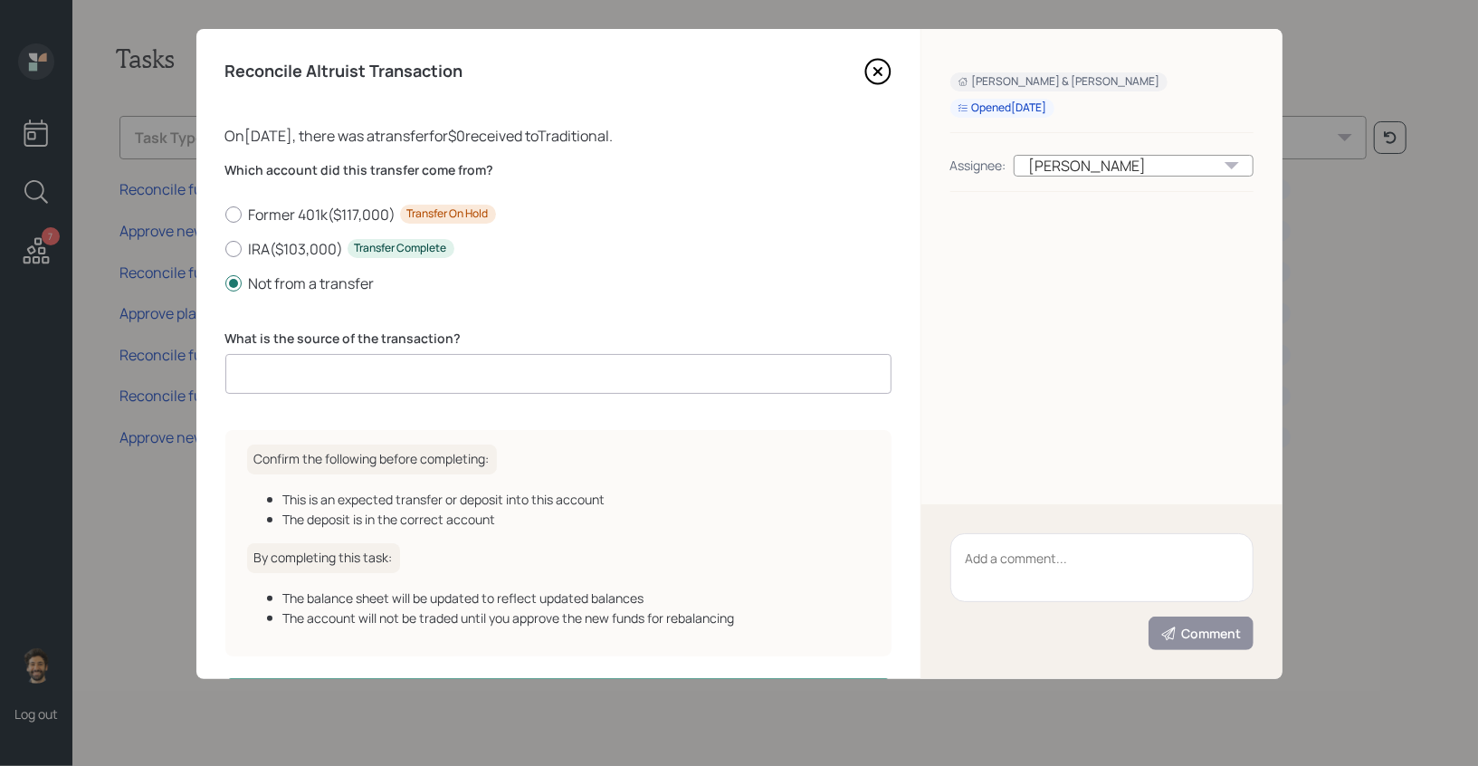
click at [377, 388] on input at bounding box center [558, 374] width 666 height 40
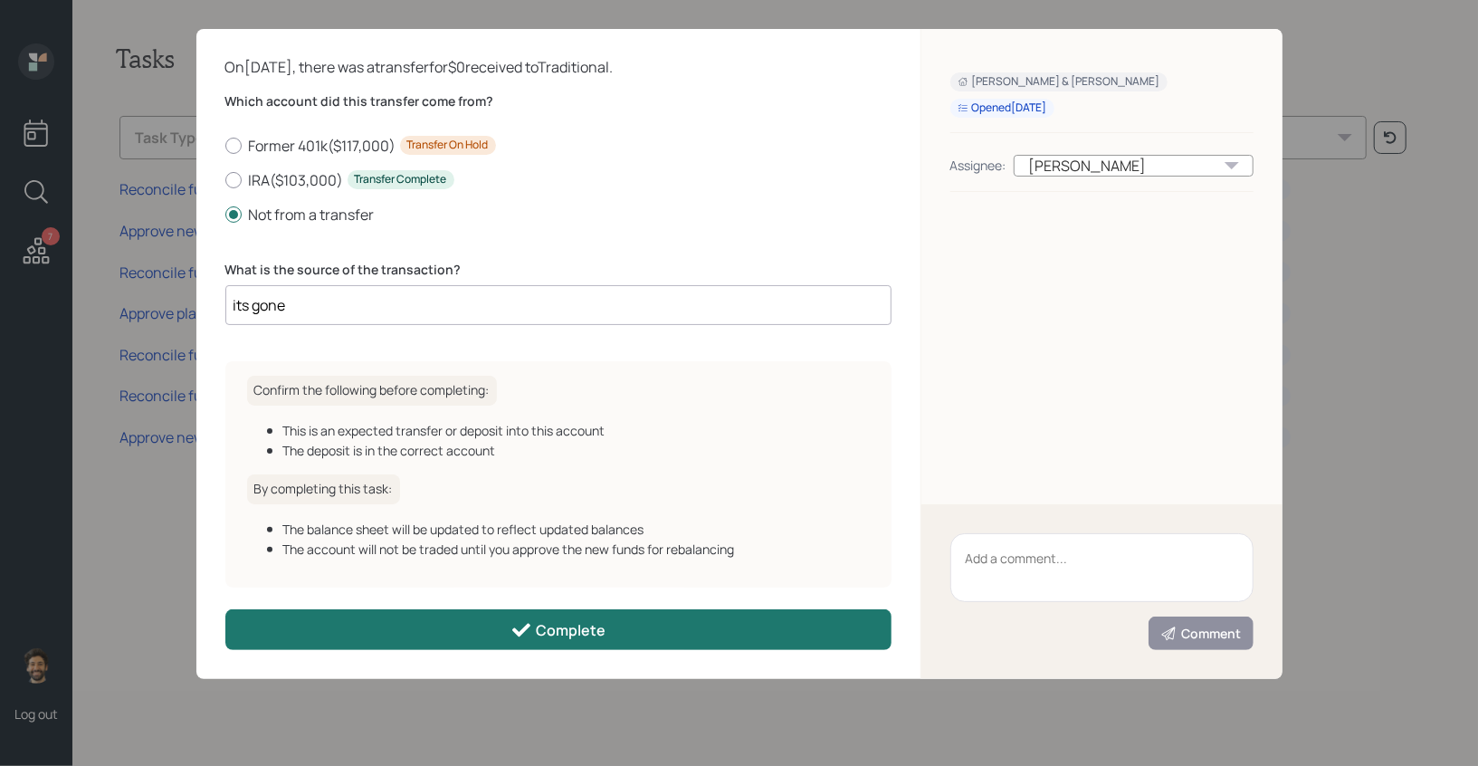
type input "its gone"
click at [351, 642] on button "Complete" at bounding box center [558, 629] width 666 height 41
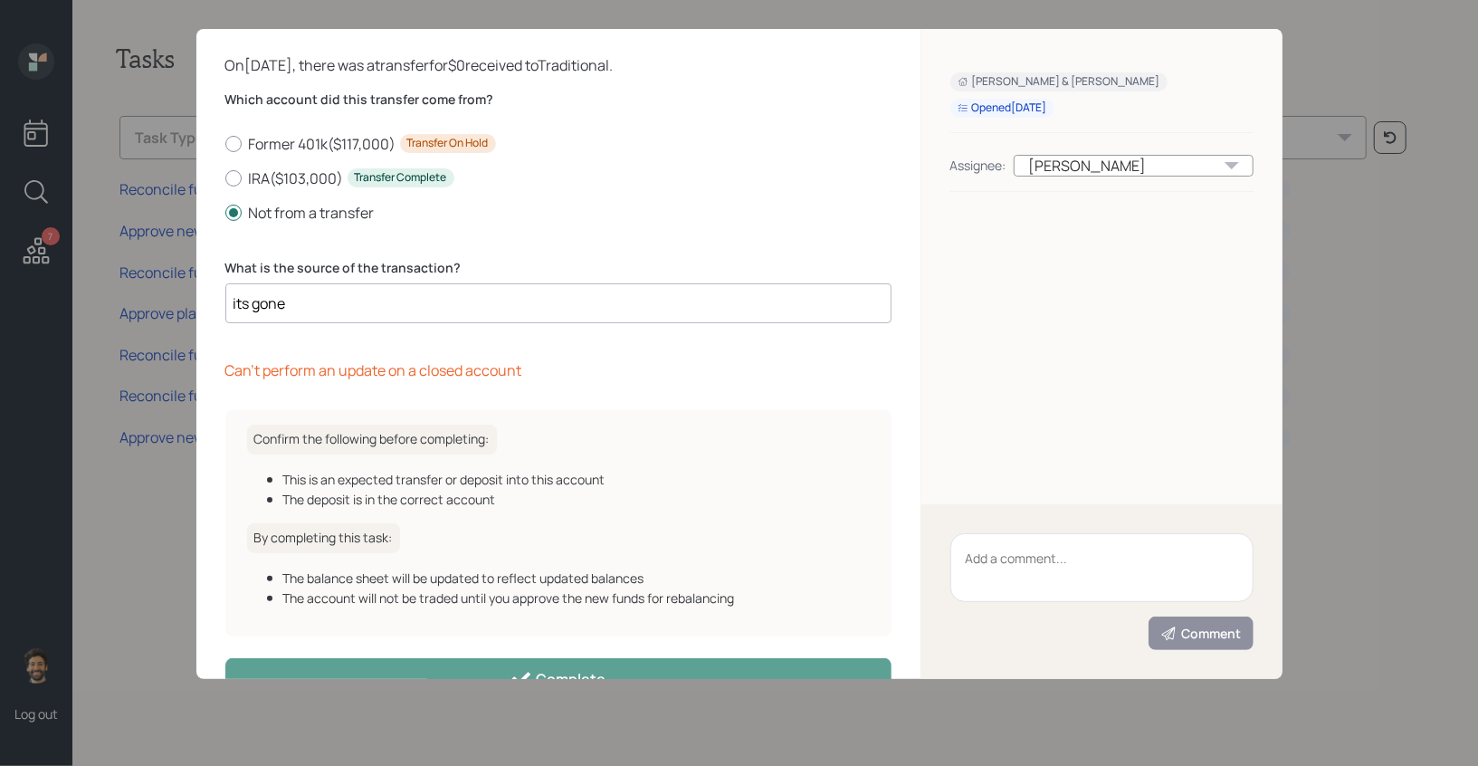
click at [325, 301] on input "its gone" at bounding box center [558, 303] width 666 height 40
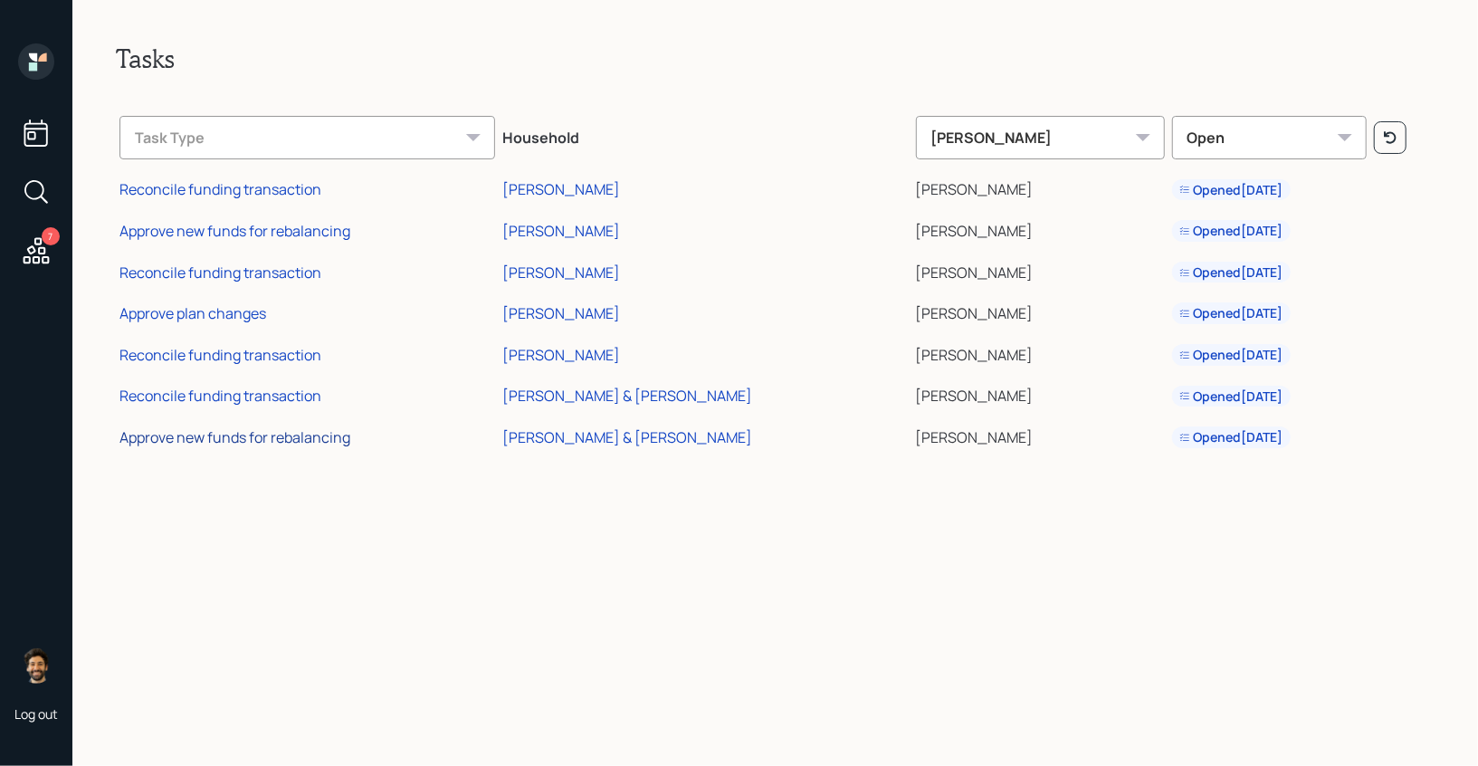
click at [189, 440] on div "Approve new funds for rebalancing" at bounding box center [234, 437] width 231 height 20
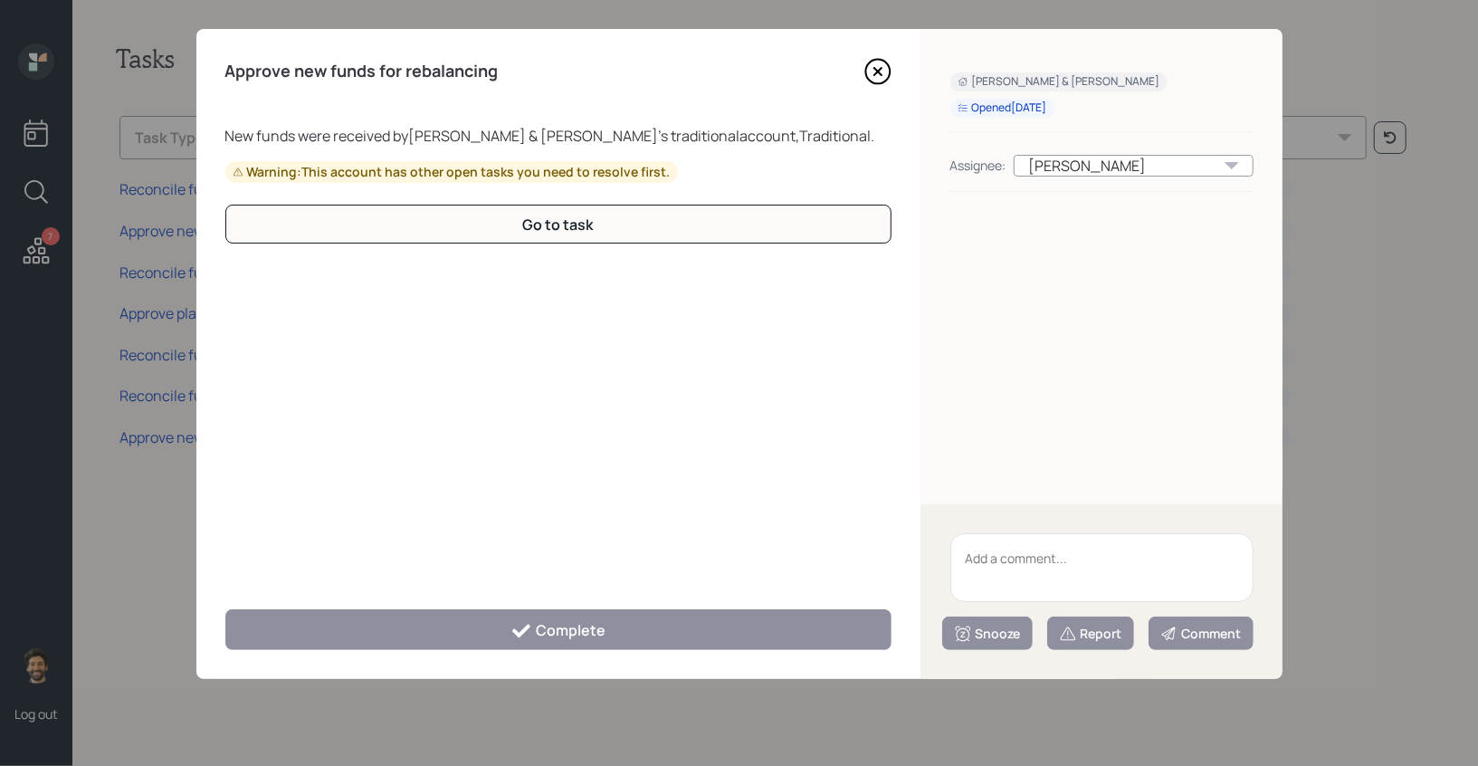
click at [1006, 566] on textarea at bounding box center [1101, 567] width 303 height 69
type textarea "client closed"
click at [997, 635] on div "Snooze" at bounding box center [987, 634] width 67 height 18
click at [1071, 634] on icon at bounding box center [1068, 634] width 18 height 18
